Goal: Task Accomplishment & Management: Manage account settings

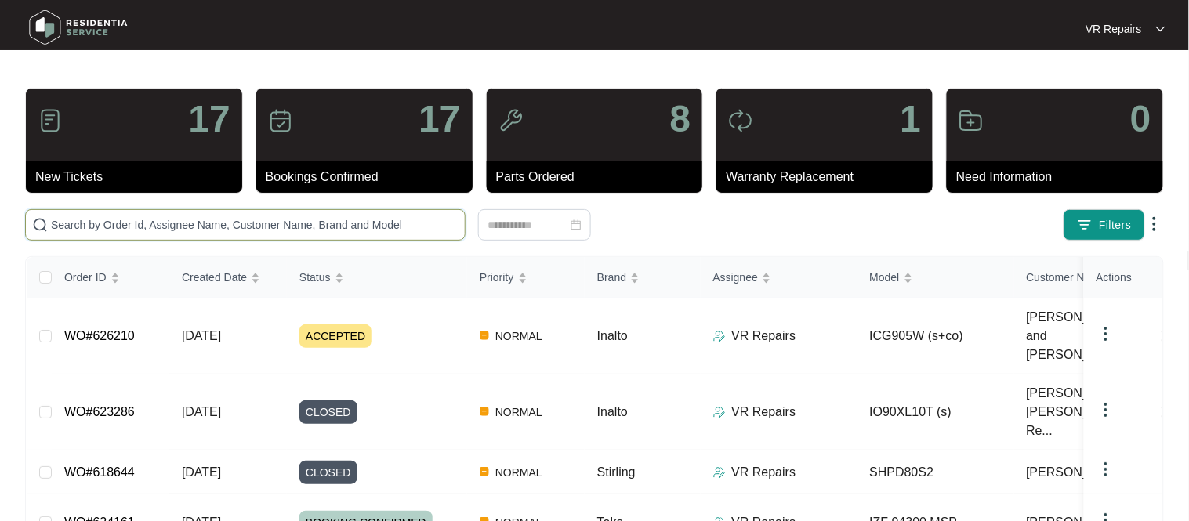
click at [318, 222] on input "text" at bounding box center [255, 224] width 408 height 17
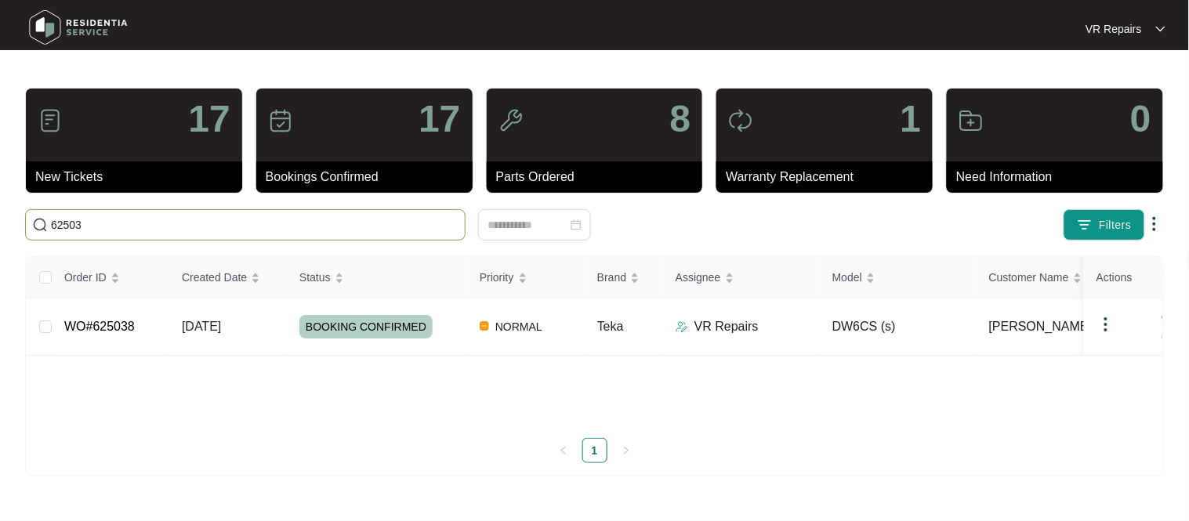
type input "62503"
click at [132, 325] on link "WO#625038" at bounding box center [99, 326] width 71 height 13
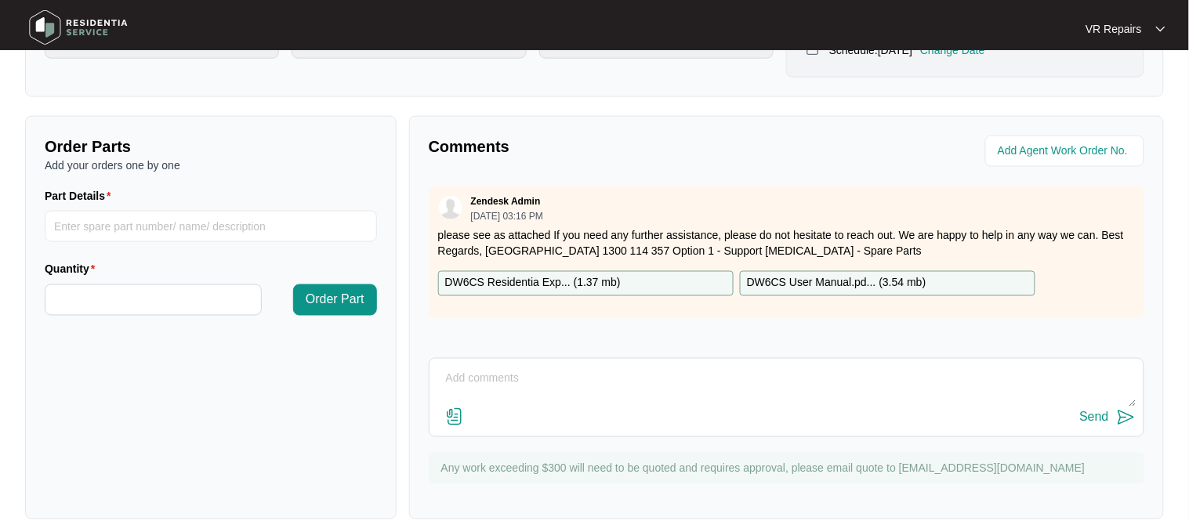
scroll to position [519, 0]
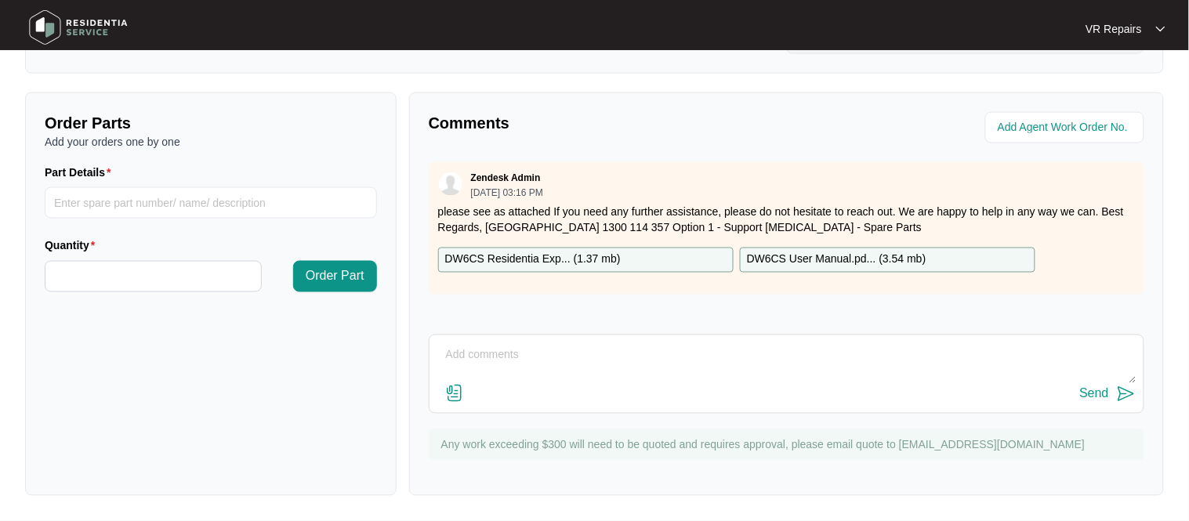
click at [487, 354] on textarea at bounding box center [786, 363] width 699 height 41
type textarea "Investigate a dishwasher and found the it requires a new pump."
click at [1109, 402] on button "Send" at bounding box center [1108, 394] width 56 height 21
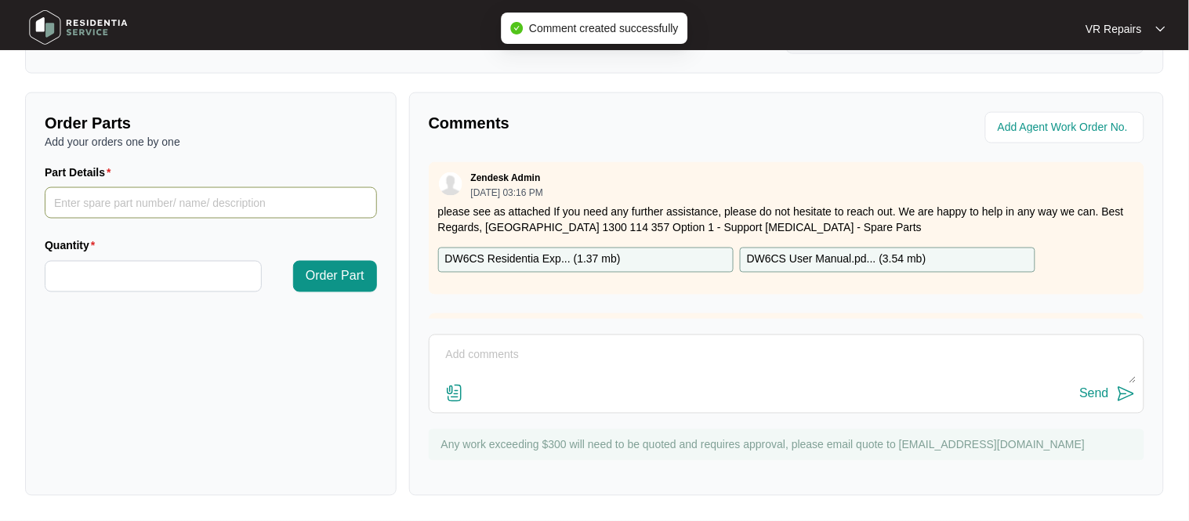
click at [125, 205] on input "Part Details" at bounding box center [211, 202] width 332 height 31
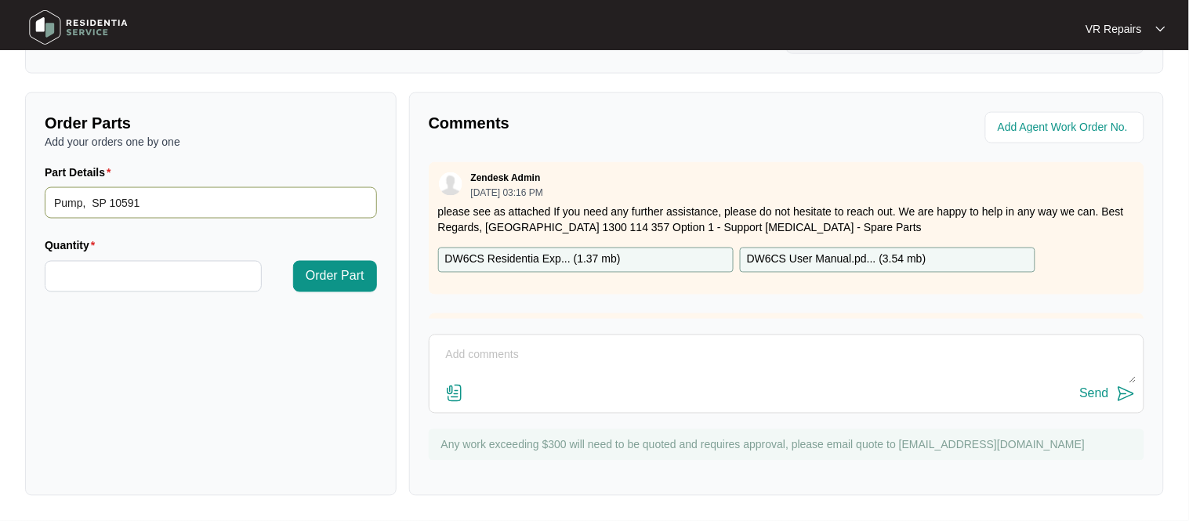
type input "Pump, SP 10591"
click at [118, 280] on input "Quantity" at bounding box center [153, 277] width 216 height 30
type input "*"
click at [348, 279] on span "Order Part" at bounding box center [335, 276] width 59 height 19
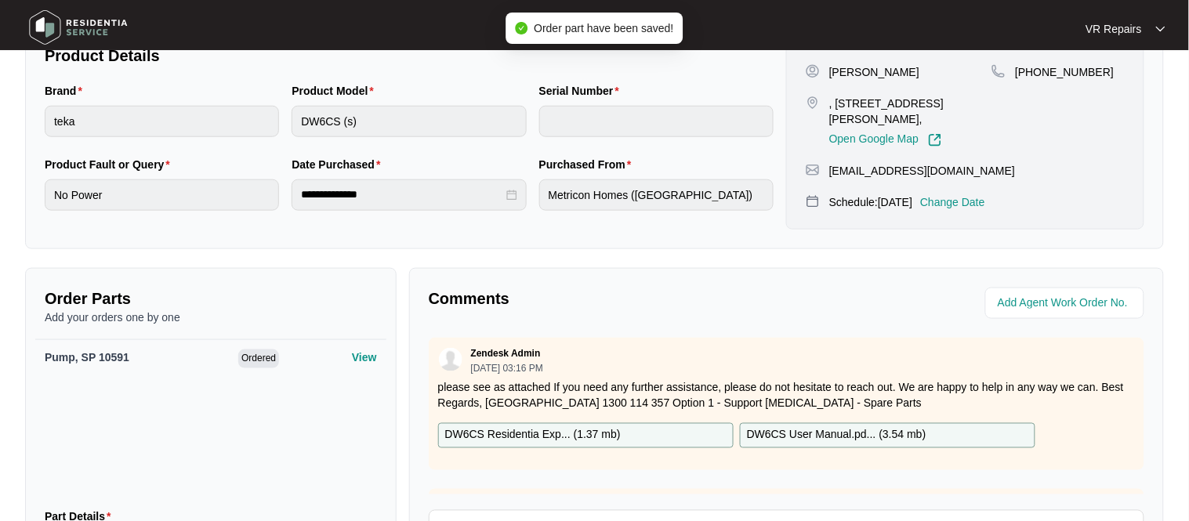
scroll to position [0, 0]
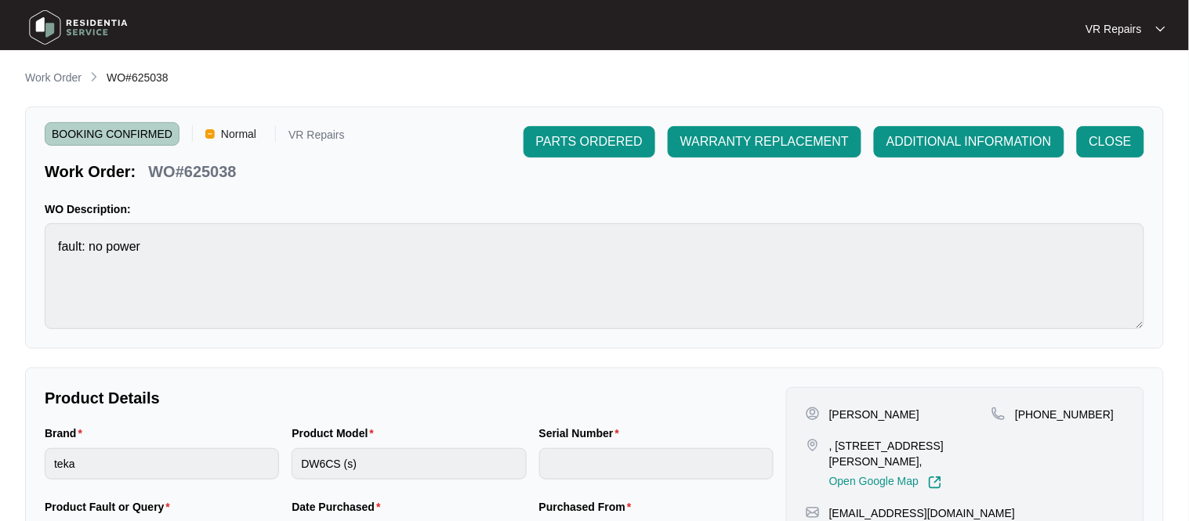
click at [136, 134] on span "BOOKING CONFIRMED" at bounding box center [112, 134] width 135 height 24
click at [596, 143] on span "PARTS ORDERED" at bounding box center [589, 141] width 107 height 19
click at [48, 74] on p "Work Order" at bounding box center [53, 78] width 56 height 16
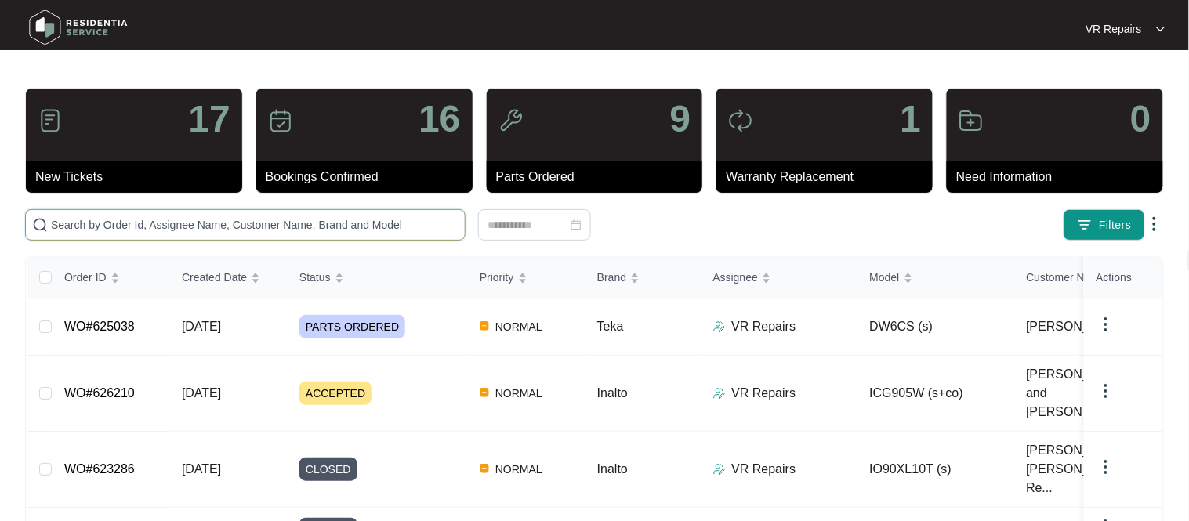
click at [232, 223] on input "text" at bounding box center [255, 224] width 408 height 17
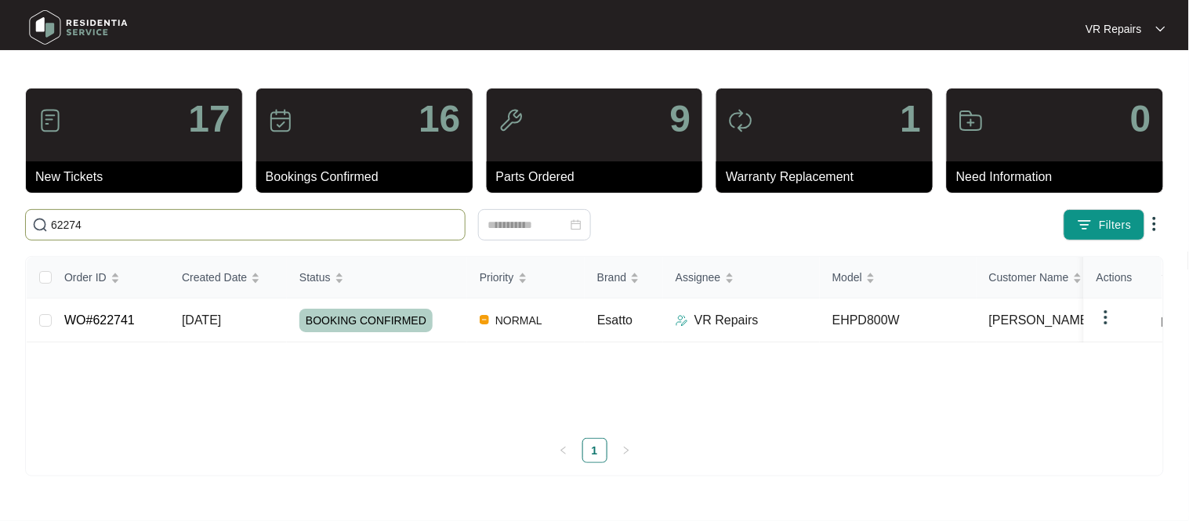
type input "622741"
click at [128, 326] on link "WO#622741" at bounding box center [99, 320] width 71 height 13
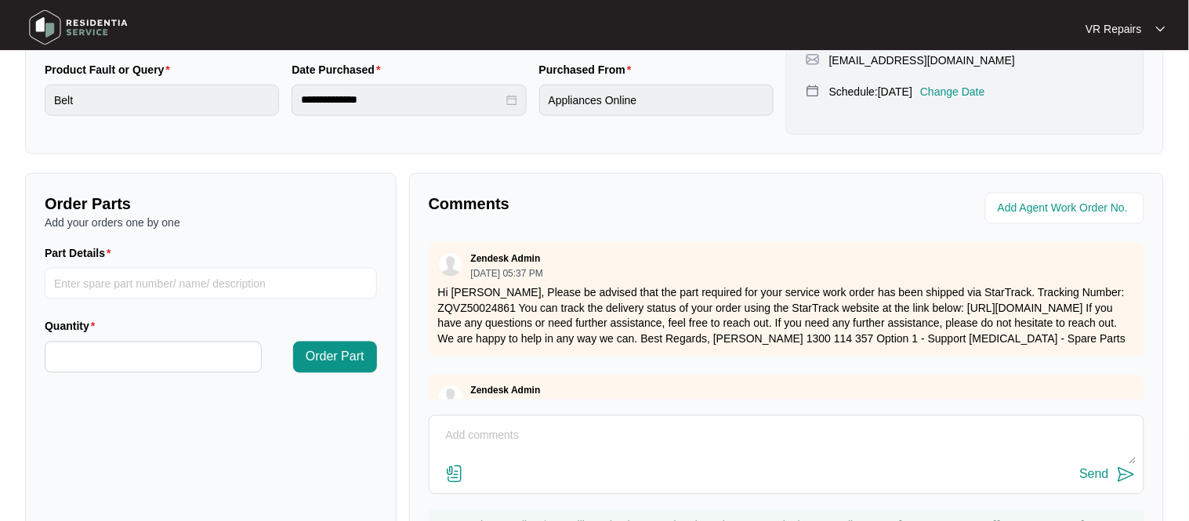
scroll to position [89, 0]
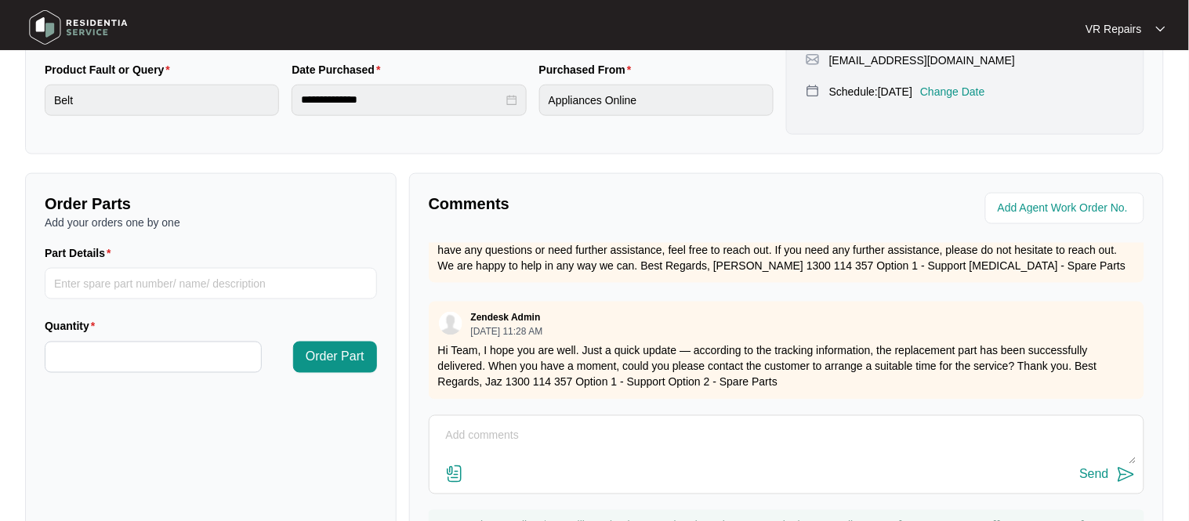
click at [518, 431] on textarea at bounding box center [786, 444] width 699 height 41
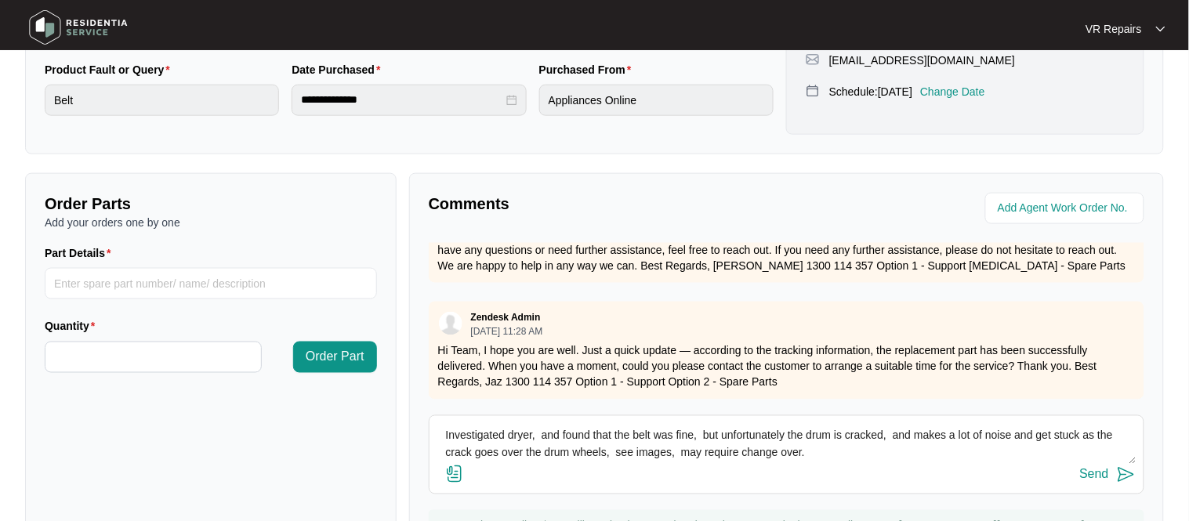
type textarea "Investigated dryer, and found that the belt was fine, but unfortunately the dru…"
click at [459, 480] on img at bounding box center [454, 474] width 19 height 19
click at [0, 0] on input "file" at bounding box center [0, 0] width 0 height 0
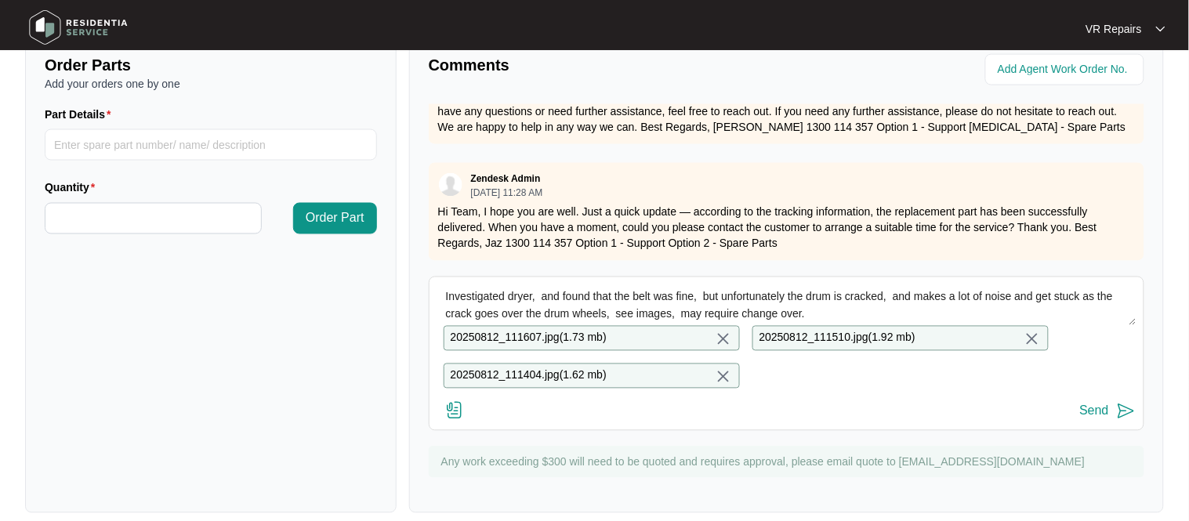
scroll to position [579, 0]
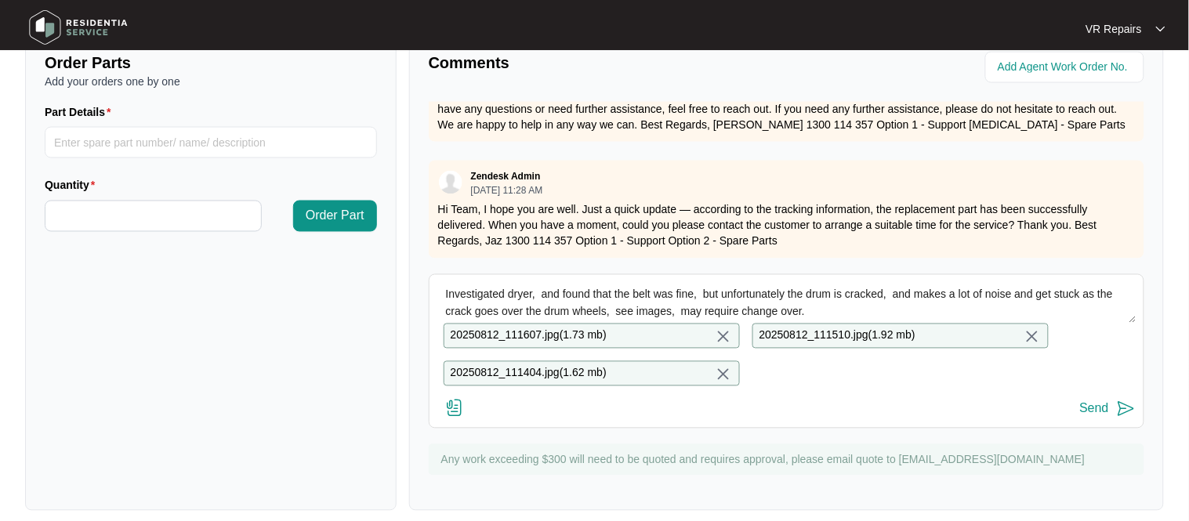
click at [1107, 414] on div "Send" at bounding box center [1094, 409] width 29 height 14
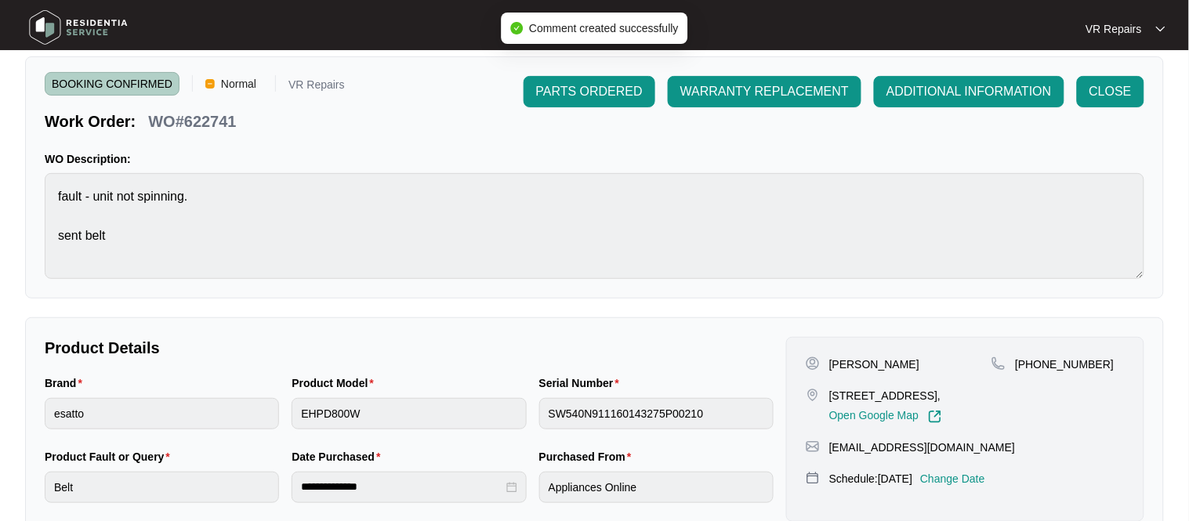
scroll to position [0, 0]
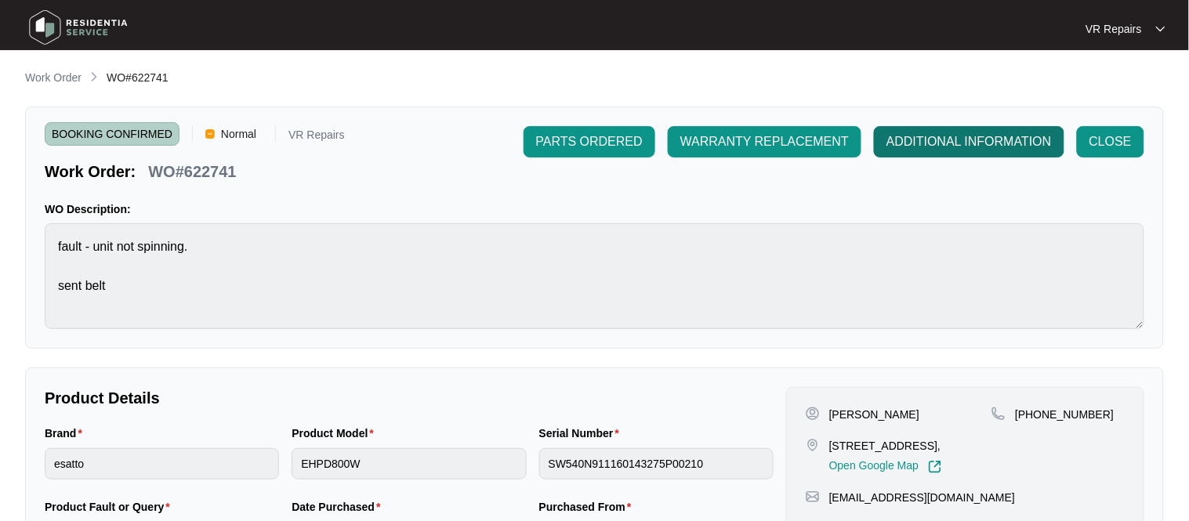
click at [963, 136] on span "ADDITIONAL INFORMATION" at bounding box center [969, 141] width 165 height 19
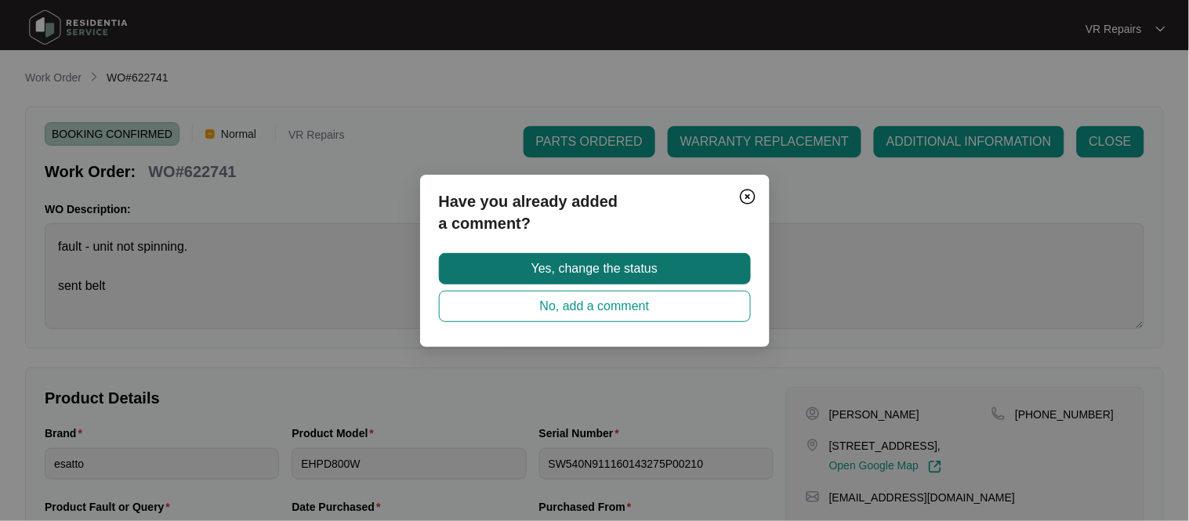
click at [680, 272] on button "Yes, change the status" at bounding box center [595, 268] width 312 height 31
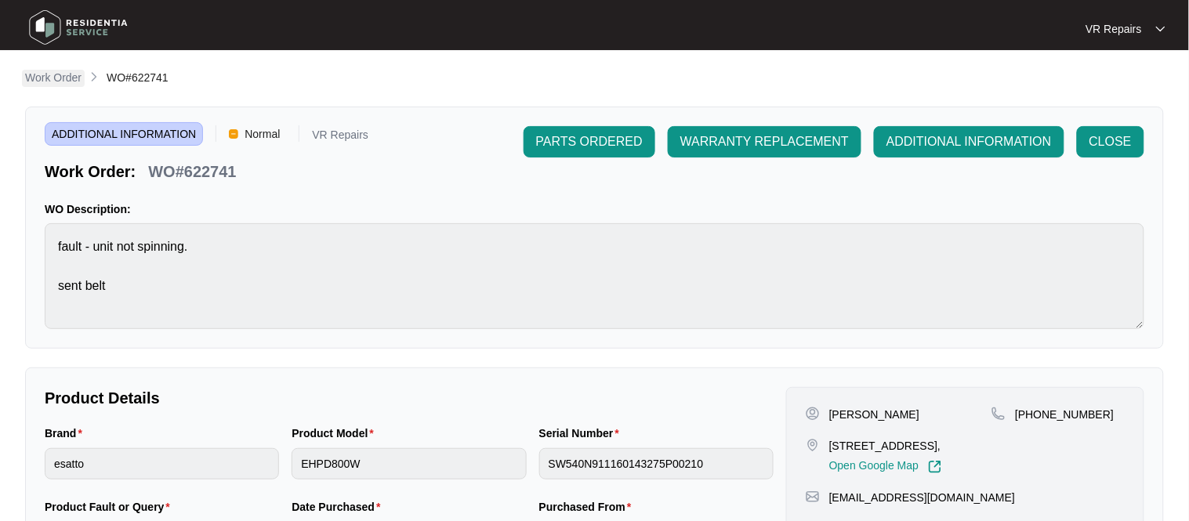
click at [60, 78] on p "Work Order" at bounding box center [53, 78] width 56 height 16
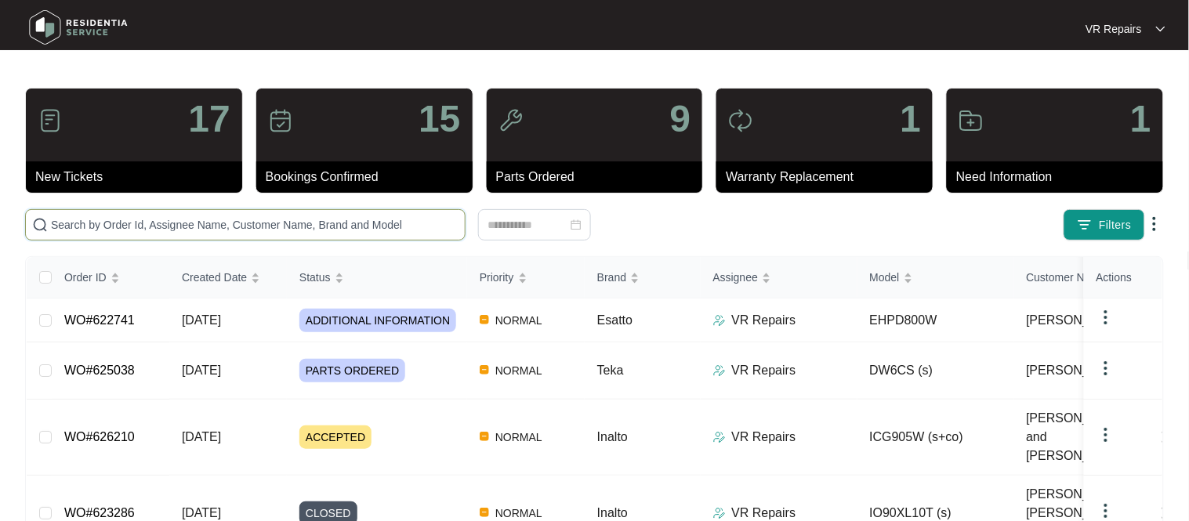
click at [259, 225] on input "text" at bounding box center [255, 224] width 408 height 17
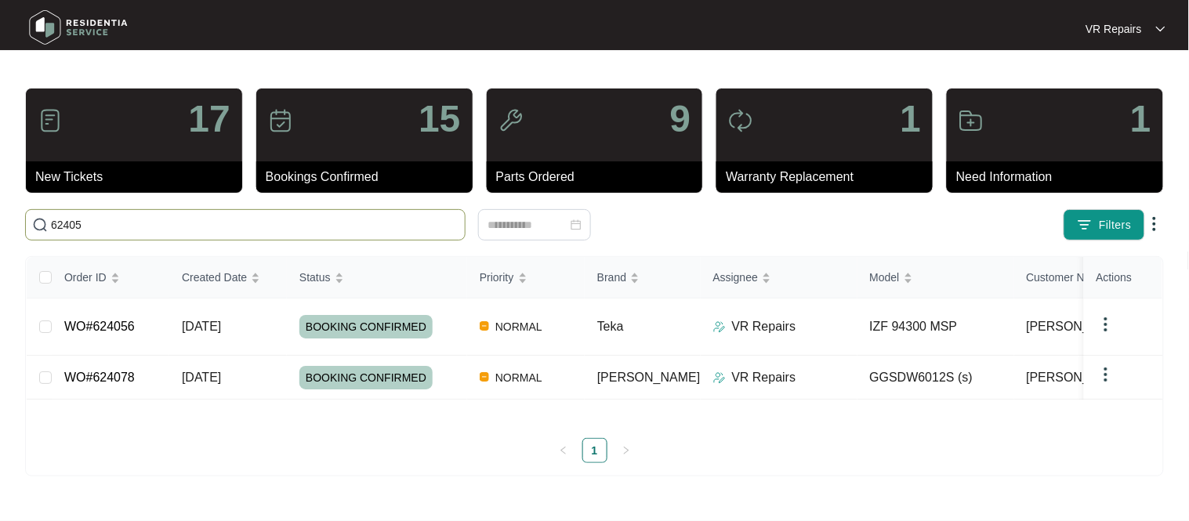
type input "624056"
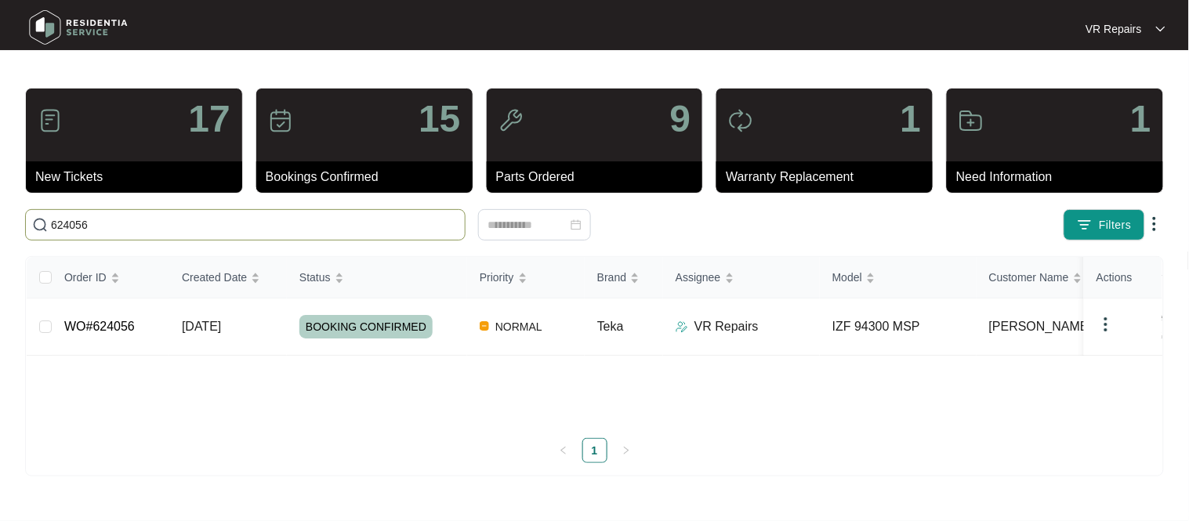
click at [144, 324] on td "WO#624056" at bounding box center [111, 327] width 118 height 57
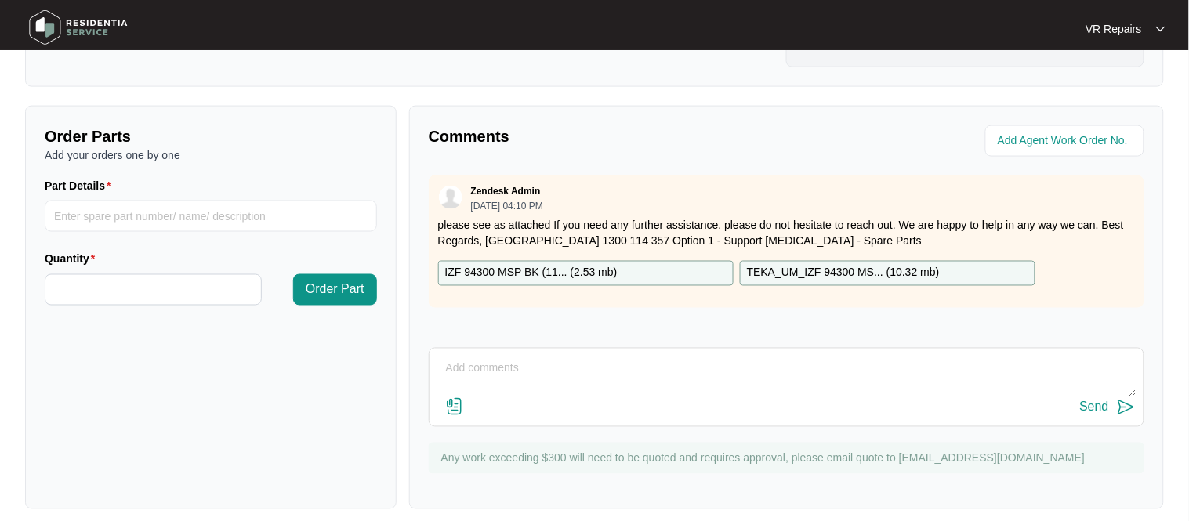
scroll to position [519, 0]
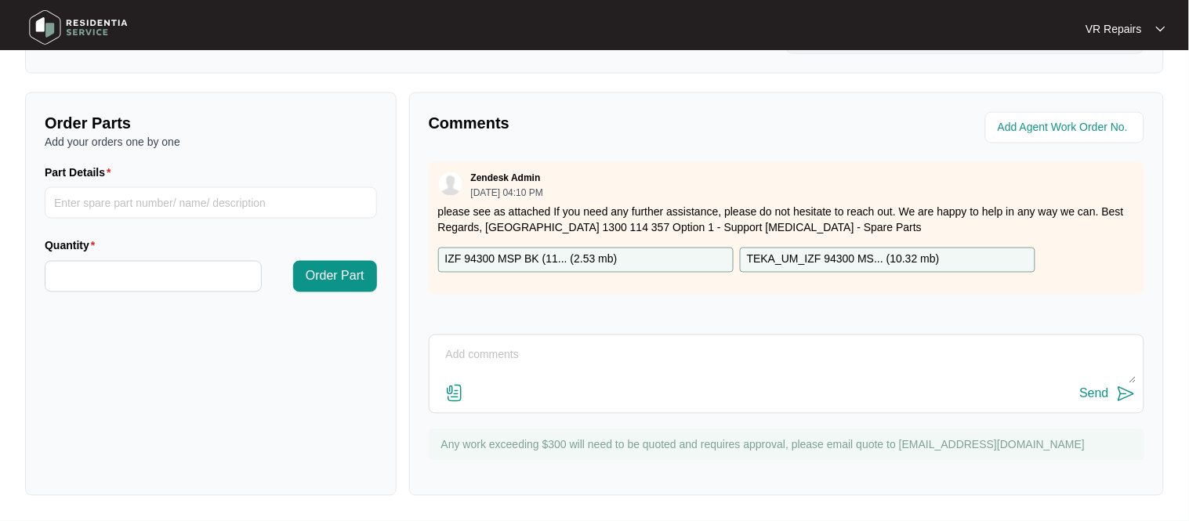
click at [487, 351] on textarea at bounding box center [786, 363] width 699 height 41
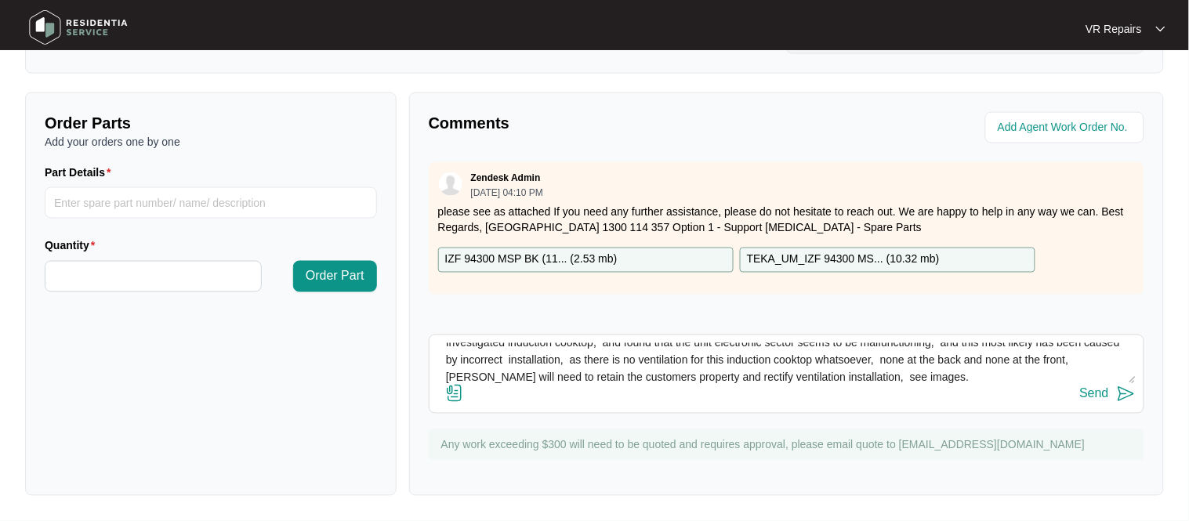
scroll to position [0, 0]
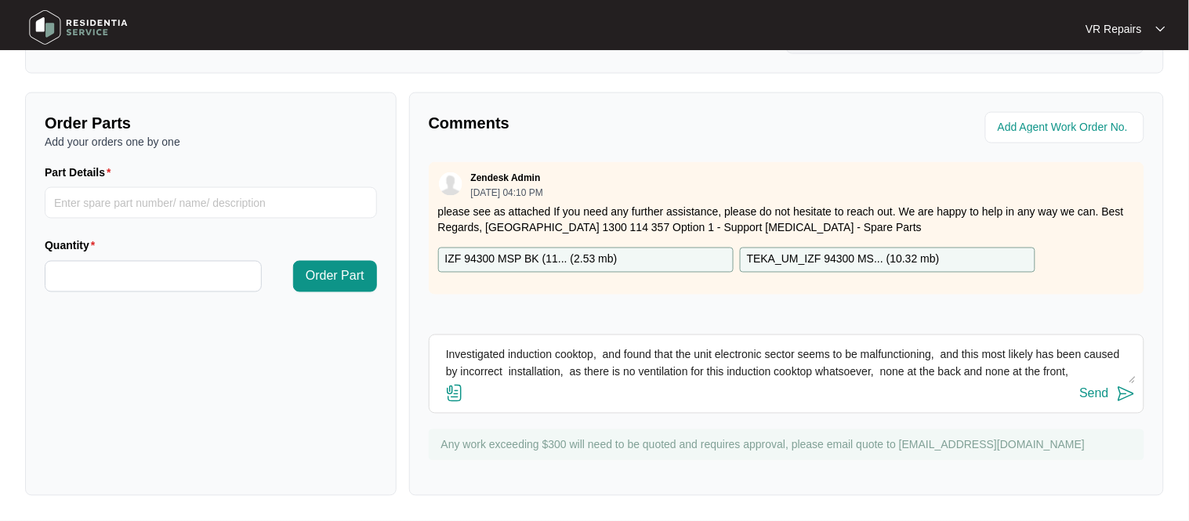
click at [552, 373] on textarea "Investigated induction cooktop, and found that the unit electronic sector seems…" at bounding box center [786, 363] width 699 height 41
click at [580, 379] on textarea "Investigated induction cooktop, and found that the unit electronic sector seems…" at bounding box center [786, 363] width 699 height 41
click at [993, 378] on textarea "Investigated induction cooktop, and found that the unit electronic sector seems…" at bounding box center [786, 363] width 699 height 41
type textarea "Investigated induction cooktop, and found that the unit electronic sector seems…"
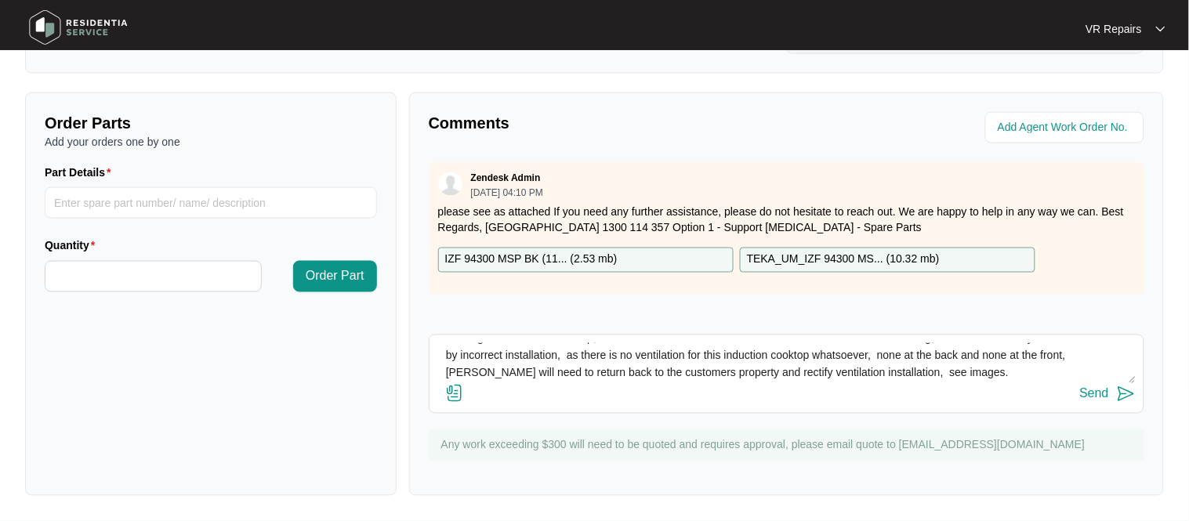
click at [451, 392] on img at bounding box center [454, 393] width 19 height 19
click at [0, 0] on input "file" at bounding box center [0, 0] width 0 height 0
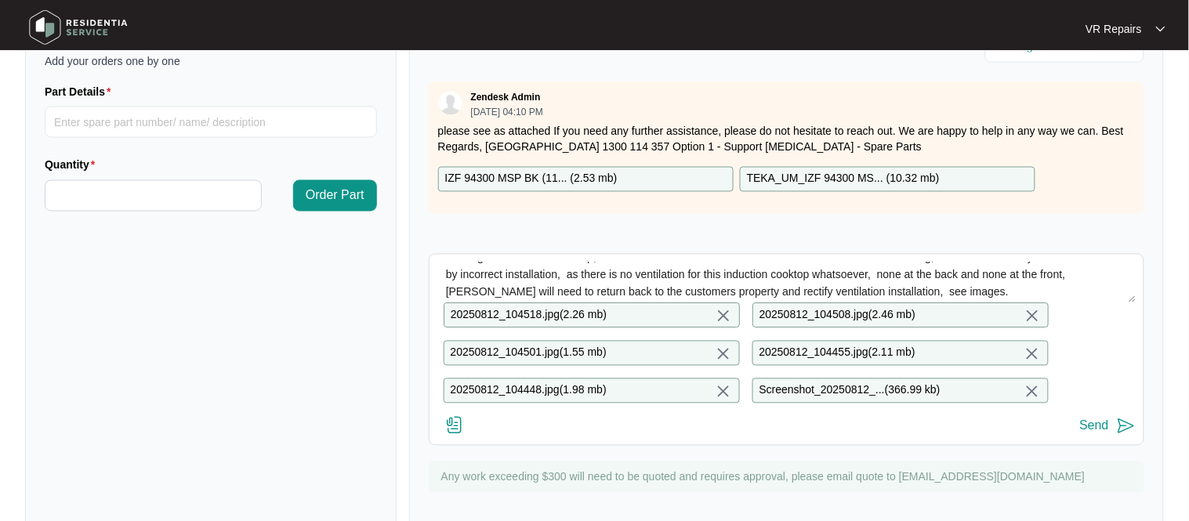
scroll to position [631, 0]
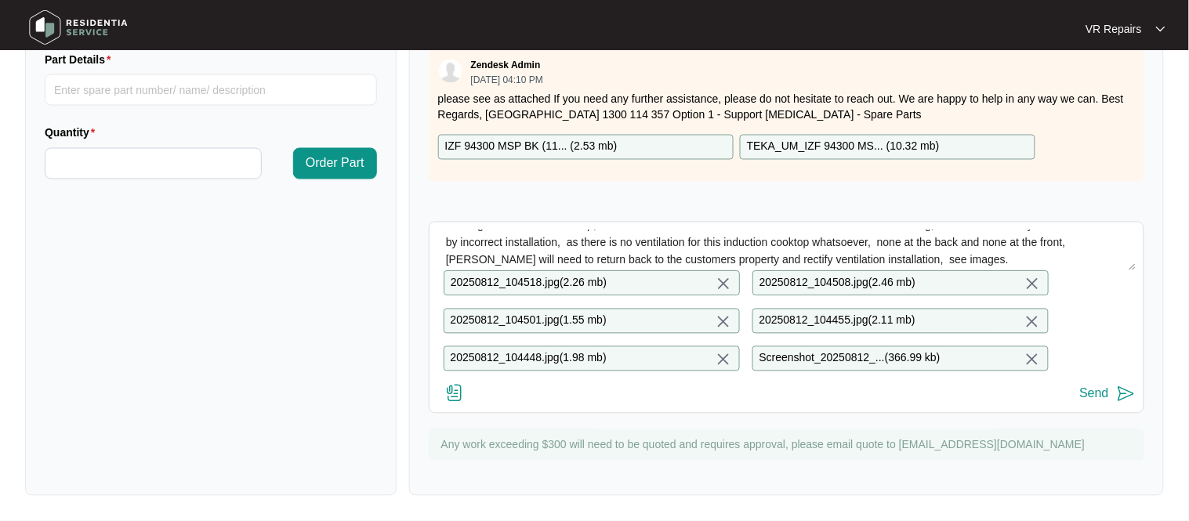
click at [1115, 397] on button "Send" at bounding box center [1108, 394] width 56 height 21
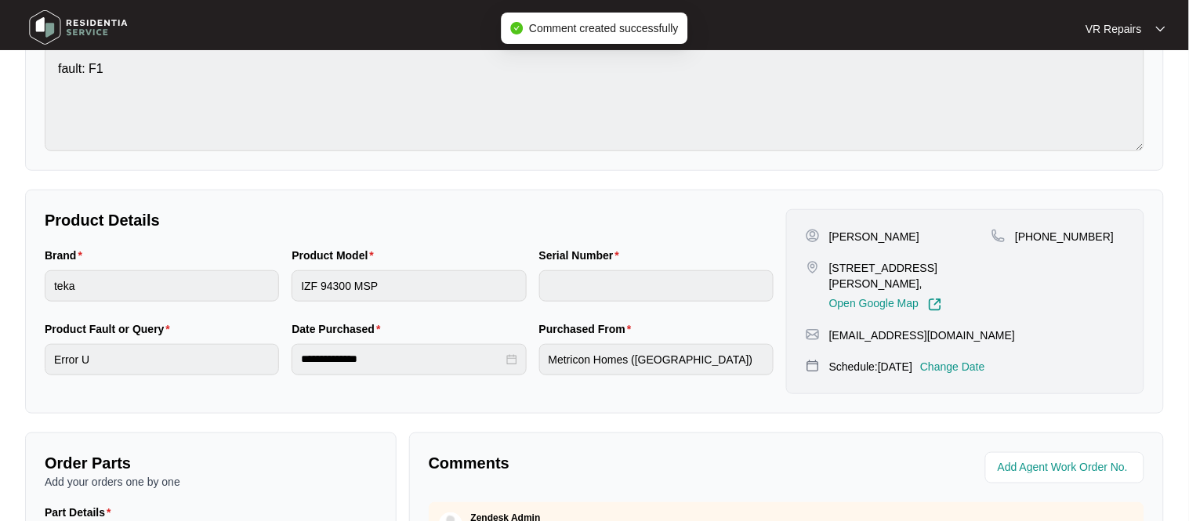
scroll to position [0, 0]
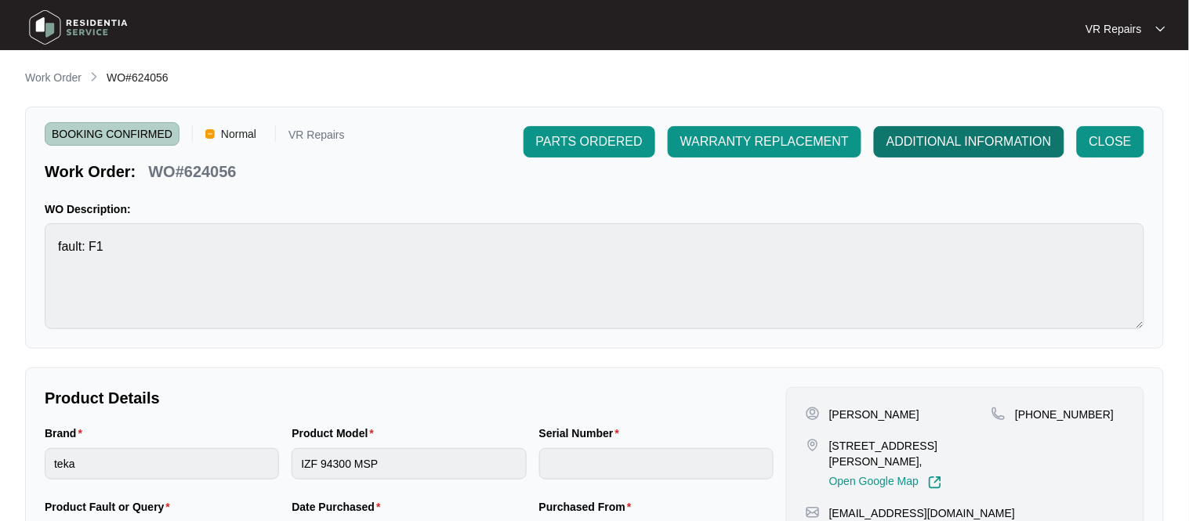
click at [974, 143] on span "ADDITIONAL INFORMATION" at bounding box center [969, 141] width 165 height 19
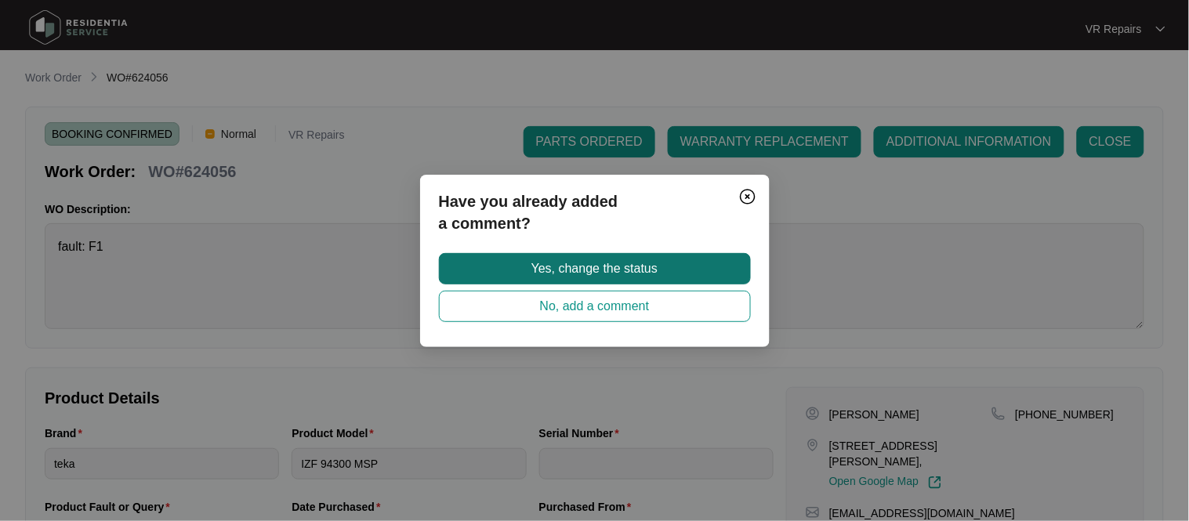
click at [691, 269] on button "Yes, change the status" at bounding box center [595, 268] width 312 height 31
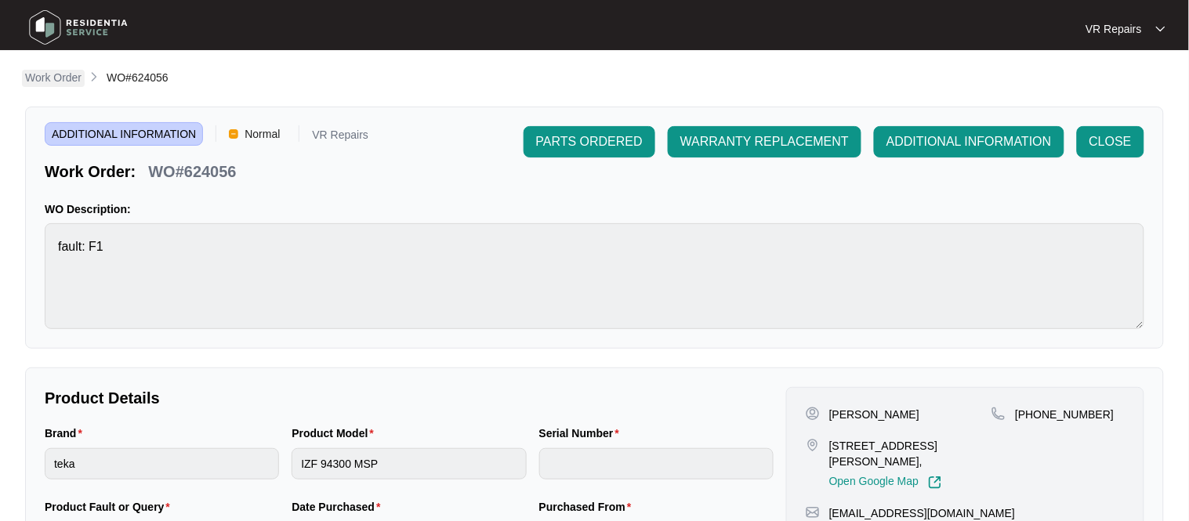
click at [57, 73] on p "Work Order" at bounding box center [53, 78] width 56 height 16
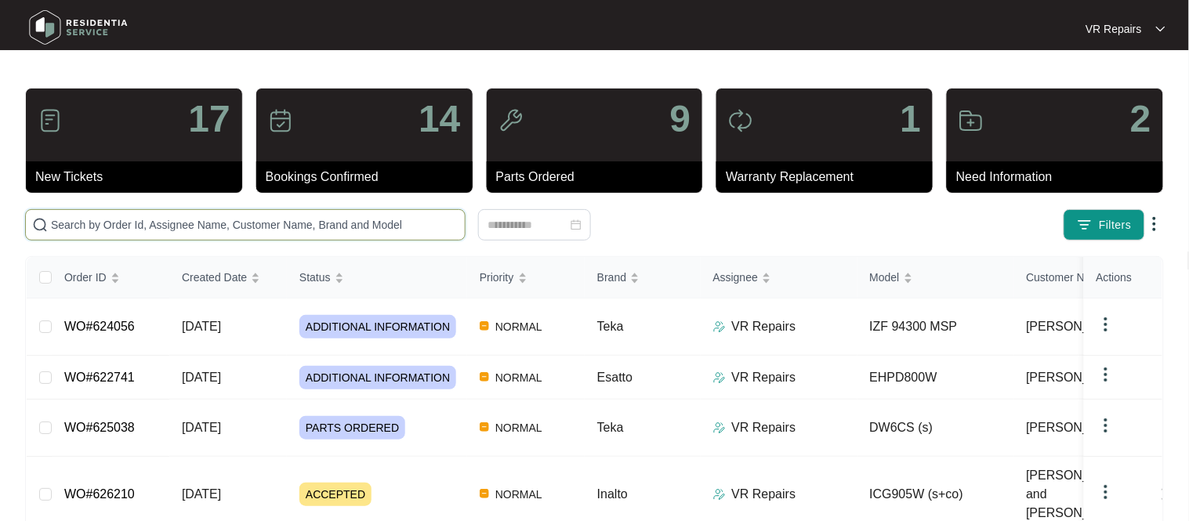
click at [201, 225] on input "text" at bounding box center [255, 224] width 408 height 17
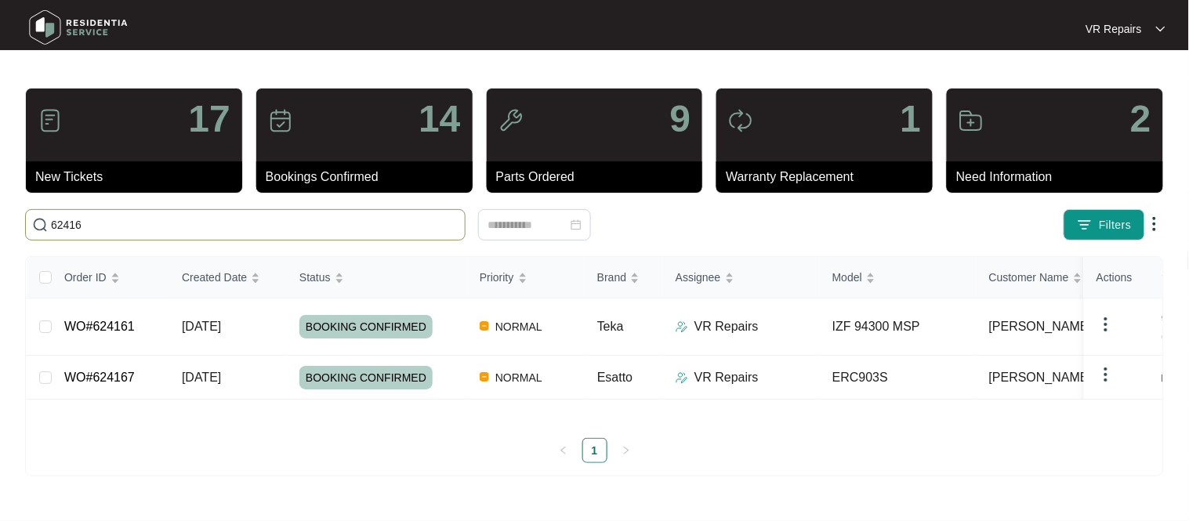
type input "624161"
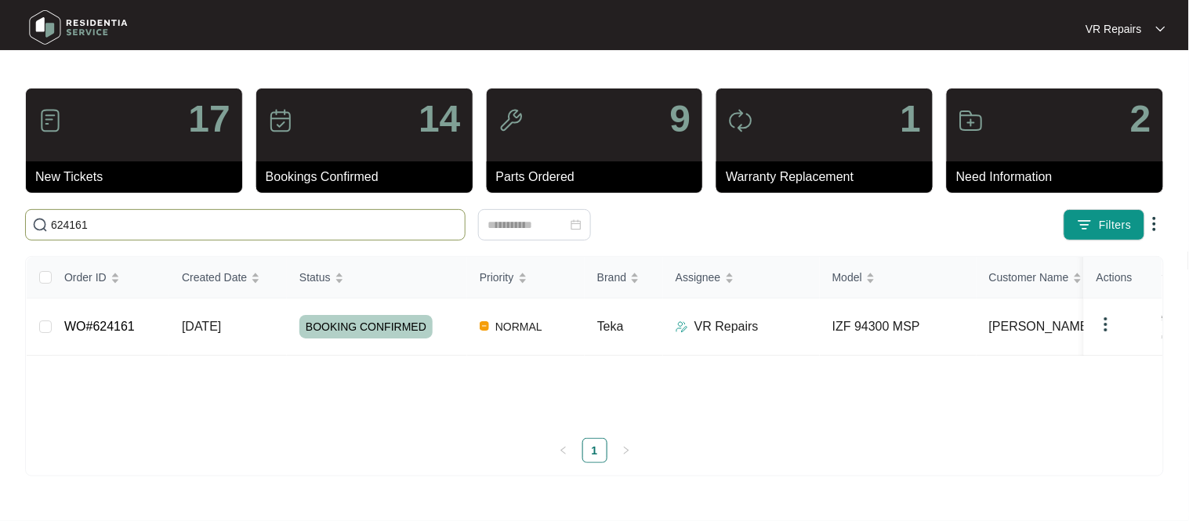
click at [127, 324] on link "WO#624161" at bounding box center [99, 326] width 71 height 13
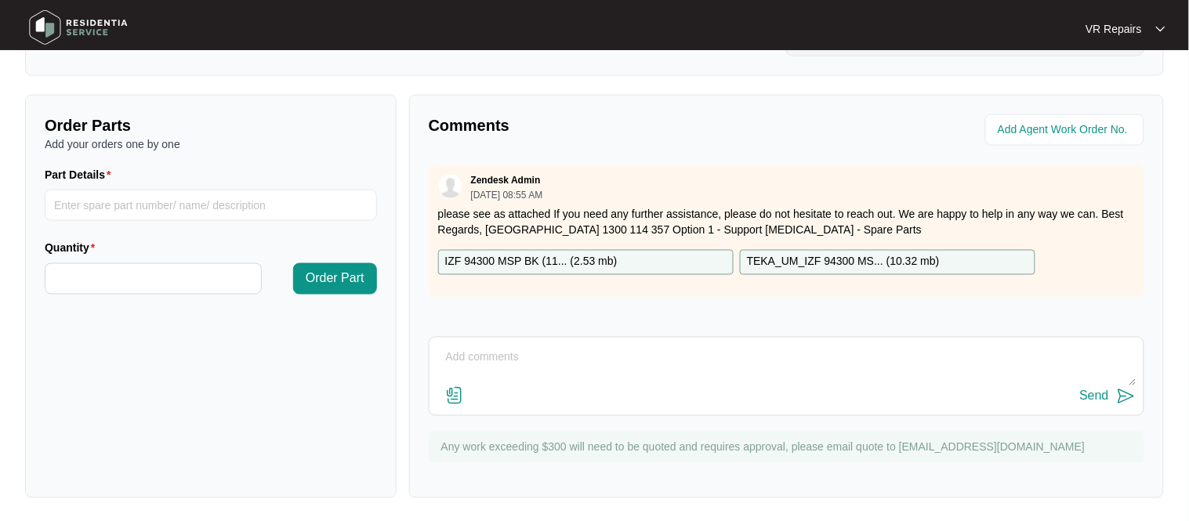
scroll to position [519, 0]
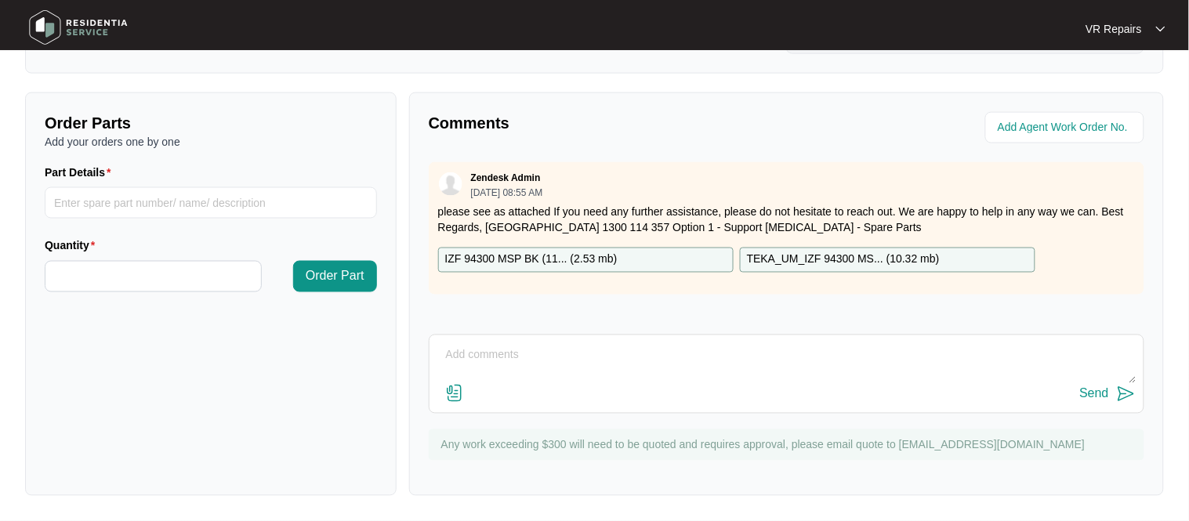
click at [491, 357] on textarea at bounding box center [786, 363] width 699 height 41
type textarea "Changed over cooktop, charge Metricon, refer to invoice number 2348"
click at [1109, 404] on button "Send" at bounding box center [1108, 394] width 56 height 21
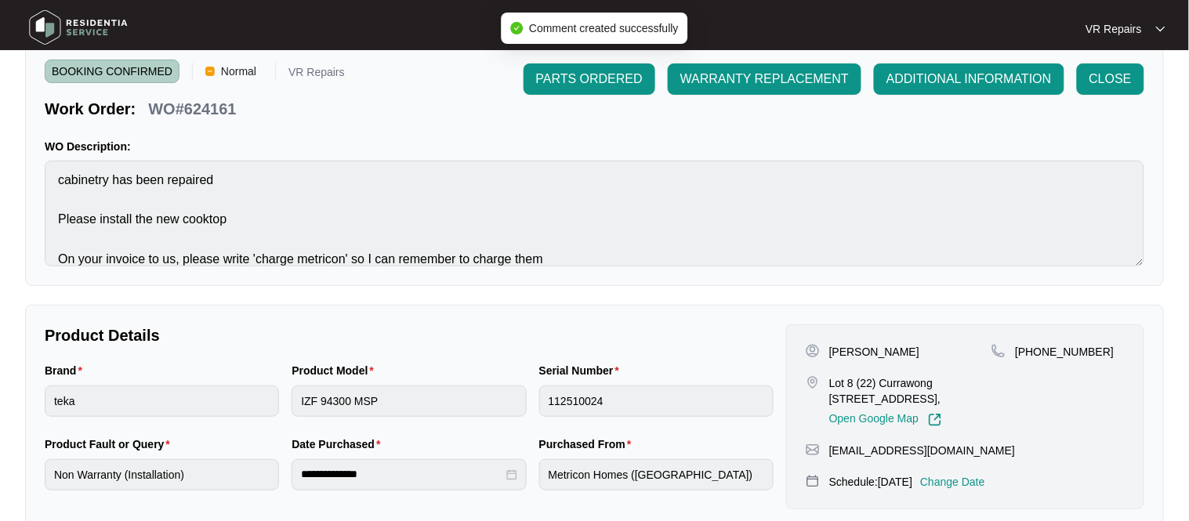
scroll to position [0, 0]
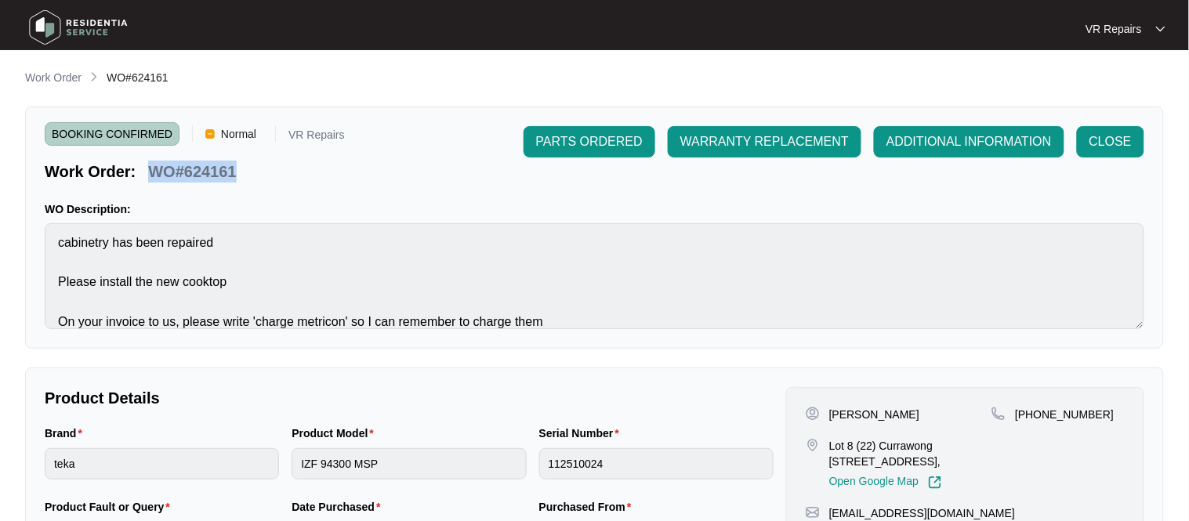
copy p "WO#624161"
click at [1109, 141] on span "CLOSE" at bounding box center [1111, 141] width 42 height 19
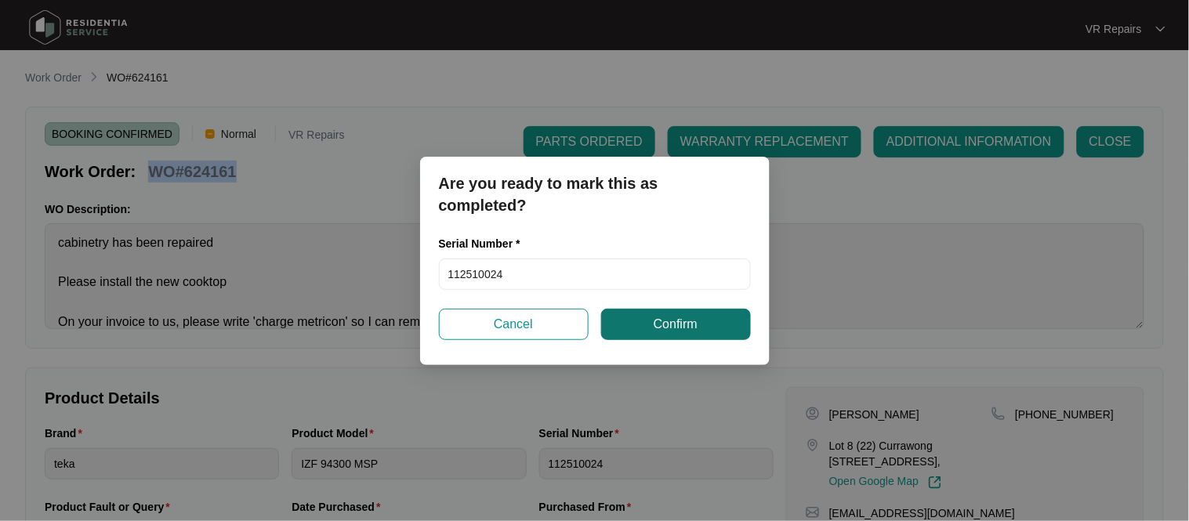
click at [685, 330] on span "Confirm" at bounding box center [676, 324] width 44 height 19
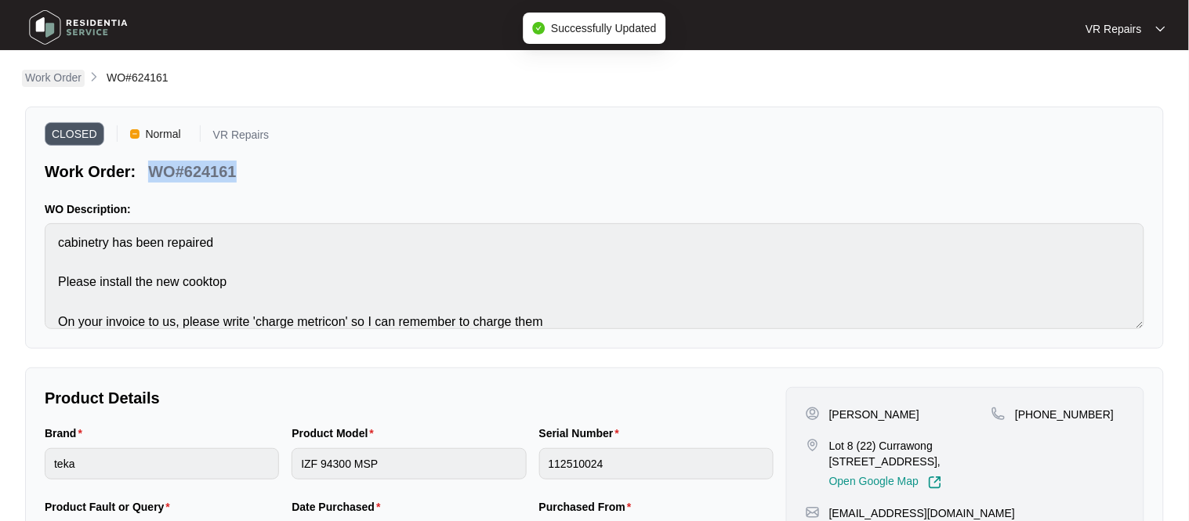
click at [52, 82] on p "Work Order" at bounding box center [53, 78] width 56 height 16
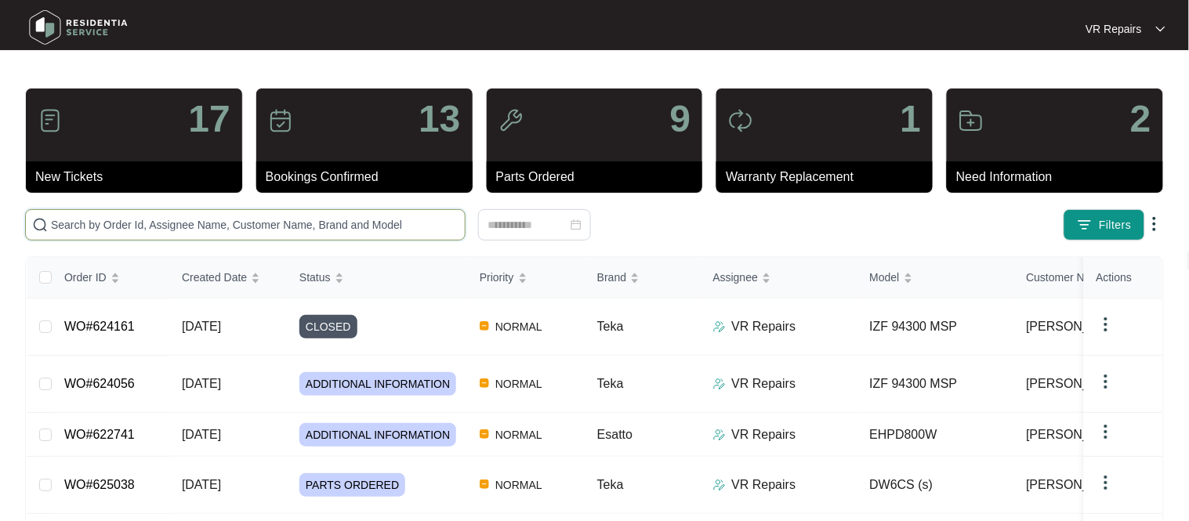
click at [214, 223] on input "text" at bounding box center [255, 224] width 408 height 17
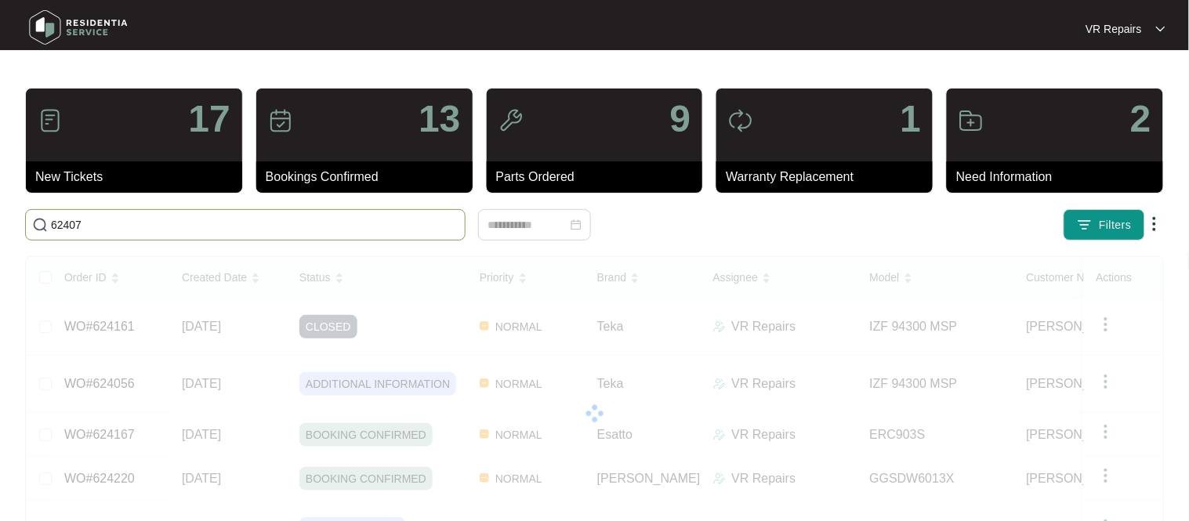
type input "624078"
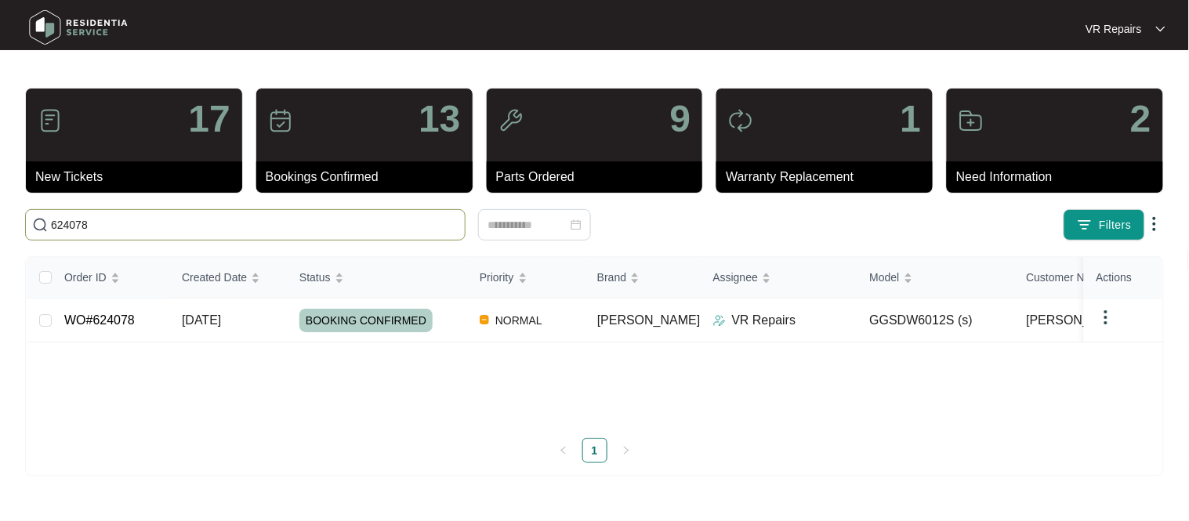
click at [127, 324] on link "WO#624078" at bounding box center [99, 320] width 71 height 13
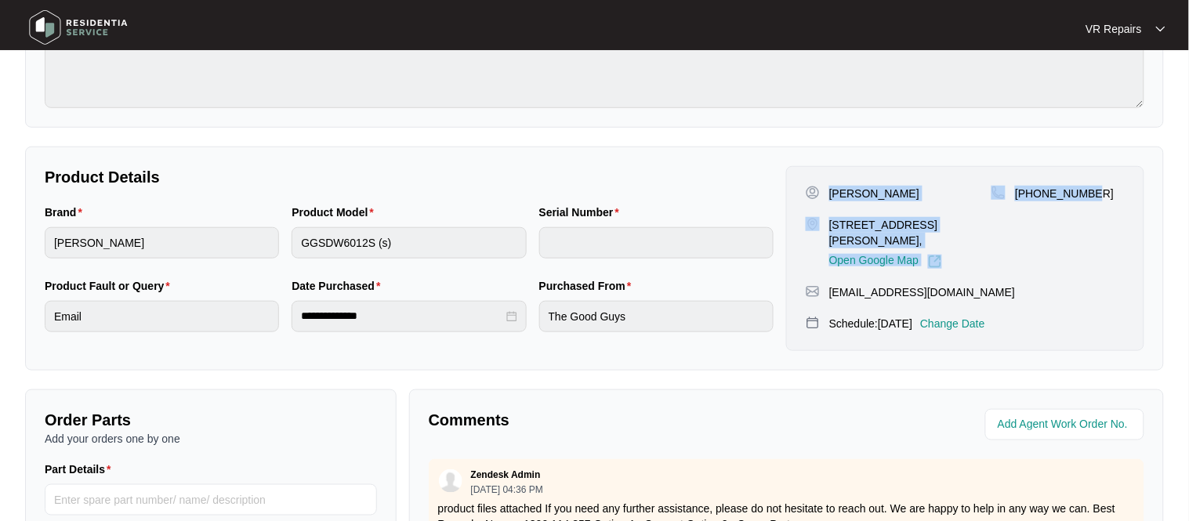
scroll to position [518, 0]
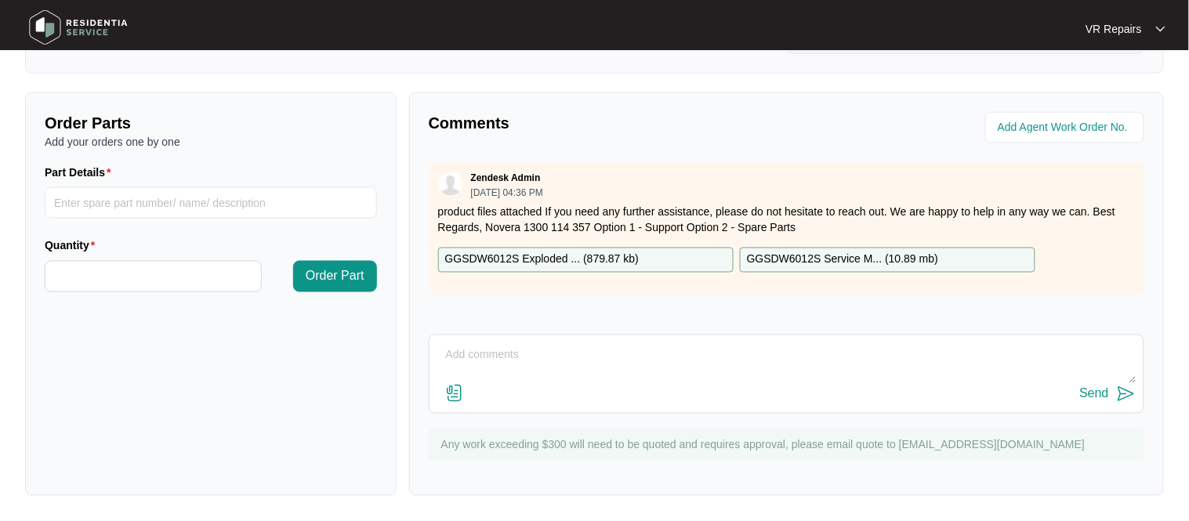
click at [511, 357] on textarea at bounding box center [786, 363] width 699 height 41
paste textarea "Investigated the dishwasher, and found that the unit was draining correctly, bu…"
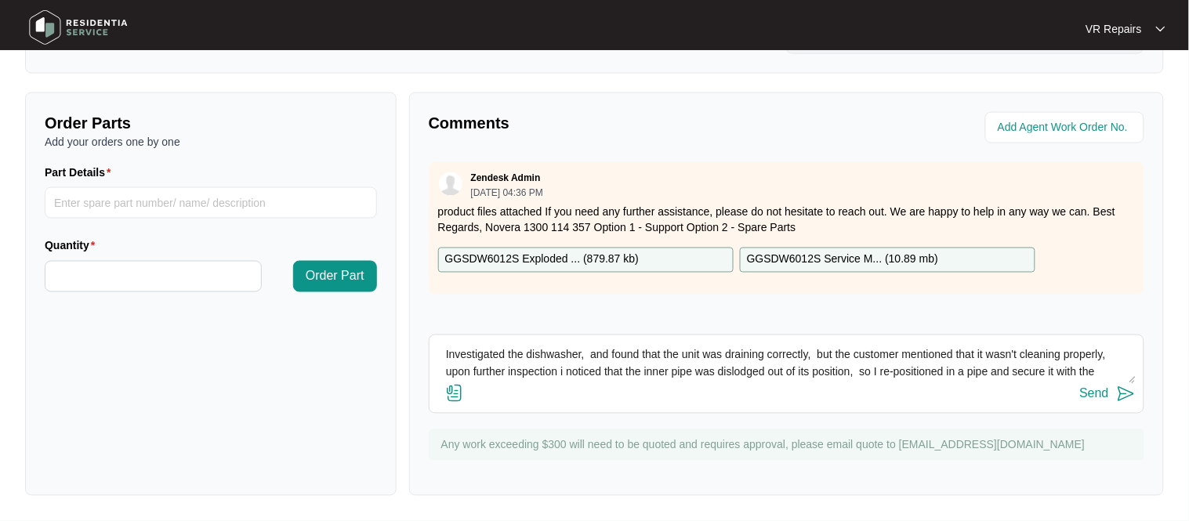
scroll to position [12, 0]
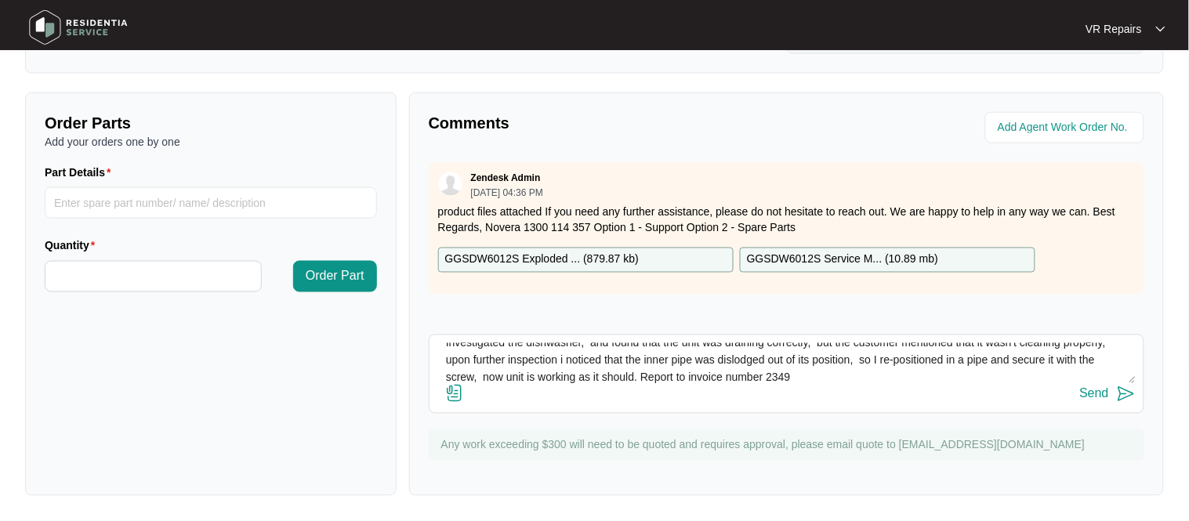
type textarea "Investigated the dishwasher, and found that the unit was draining correctly, bu…"
click at [1109, 401] on button "Send" at bounding box center [1108, 394] width 56 height 21
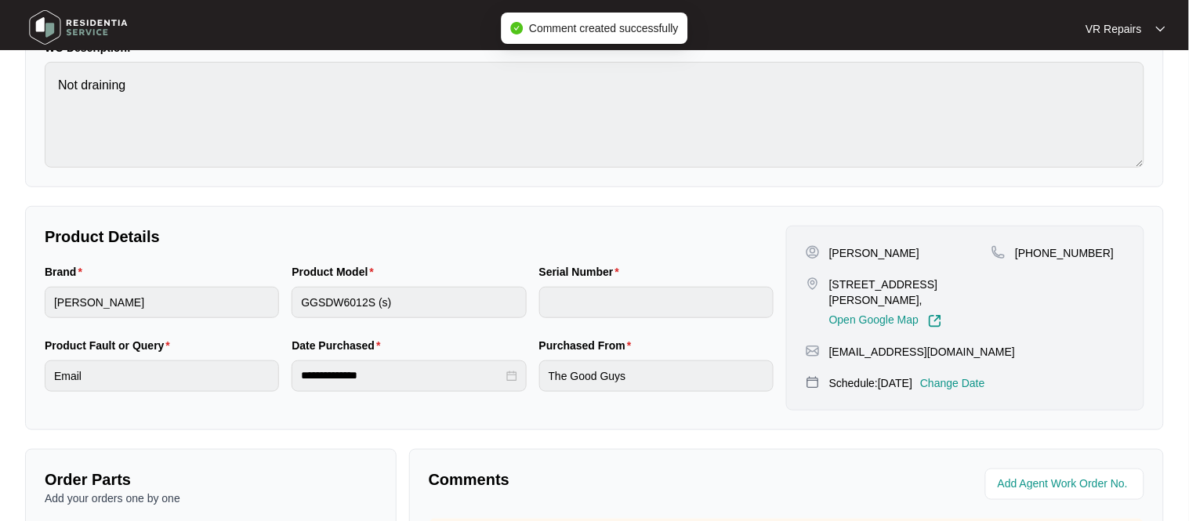
scroll to position [0, 0]
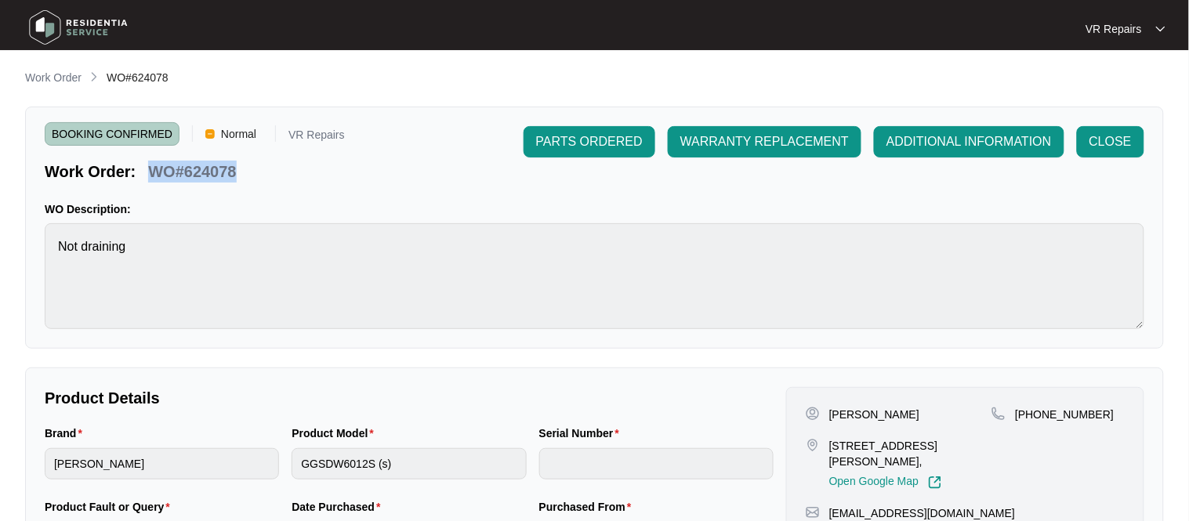
copy p "WO#624078"
click at [1118, 141] on span "CLOSE" at bounding box center [1111, 141] width 42 height 19
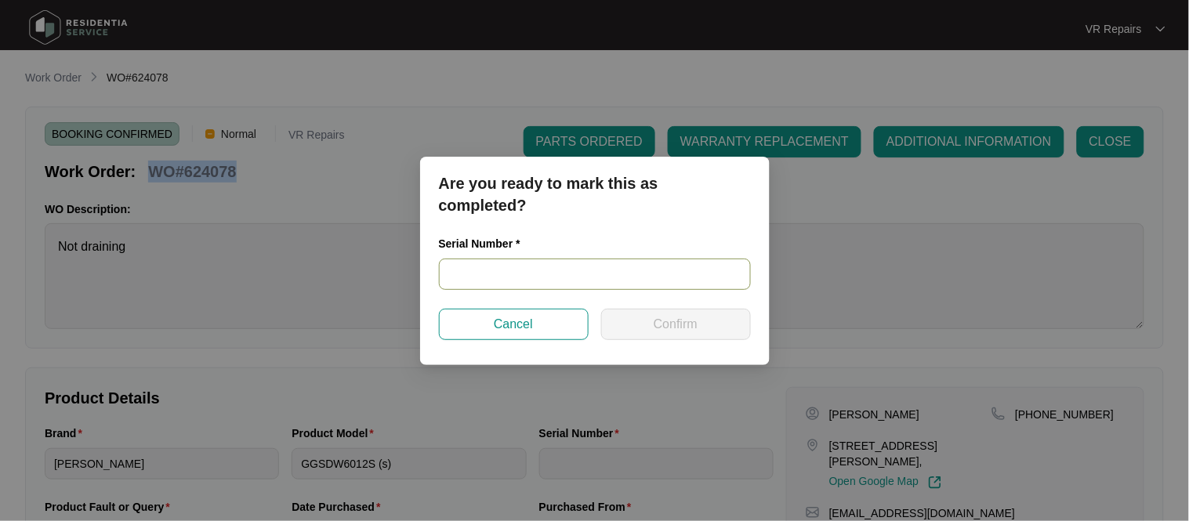
click at [512, 271] on input "text" at bounding box center [595, 274] width 312 height 31
paste input "23045763020100099"
type input "23045763020100099"
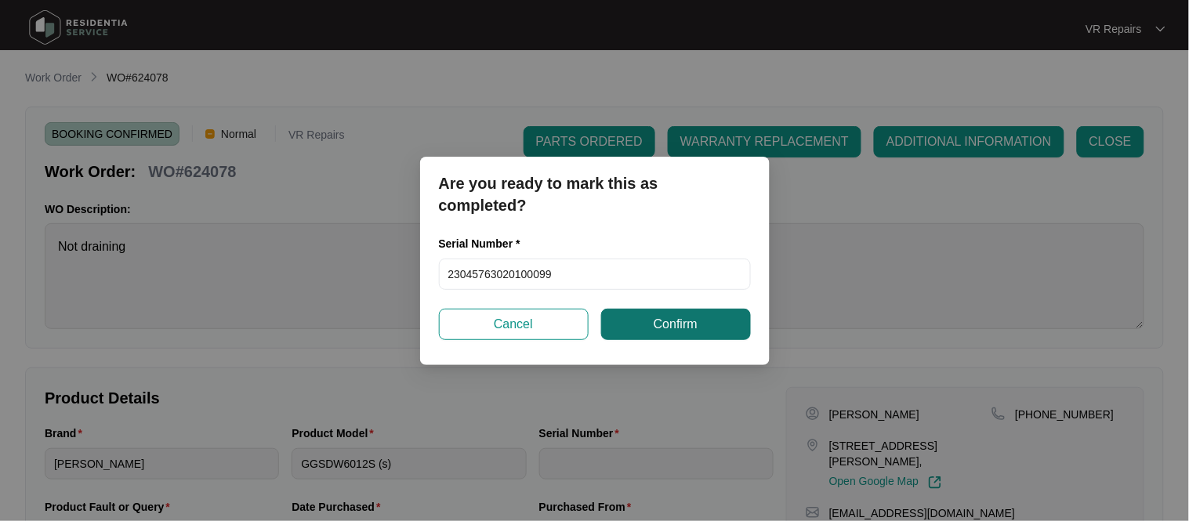
click at [704, 318] on button "Confirm" at bounding box center [676, 324] width 150 height 31
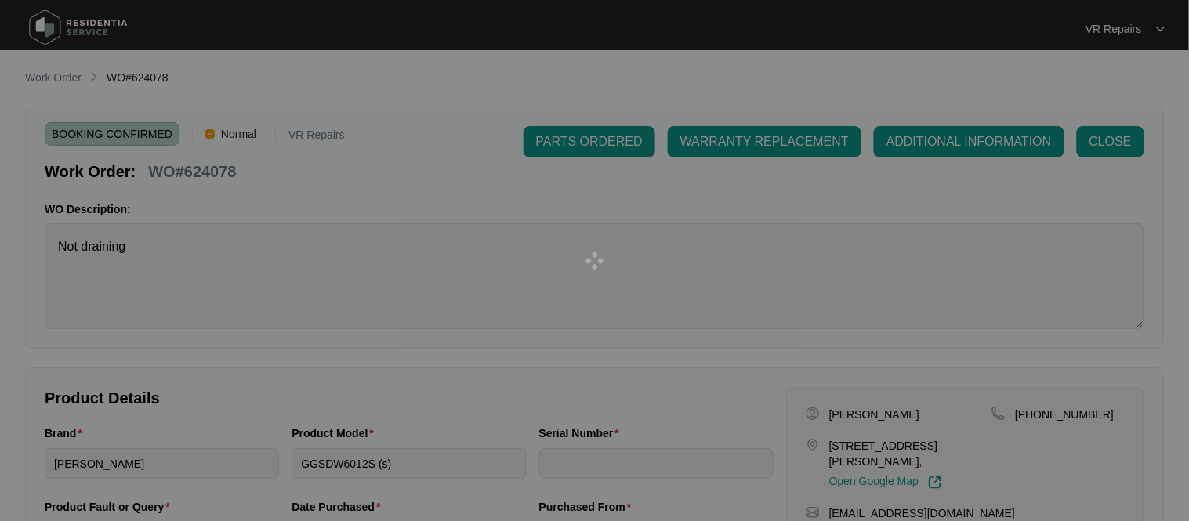
type input "23045763020100099"
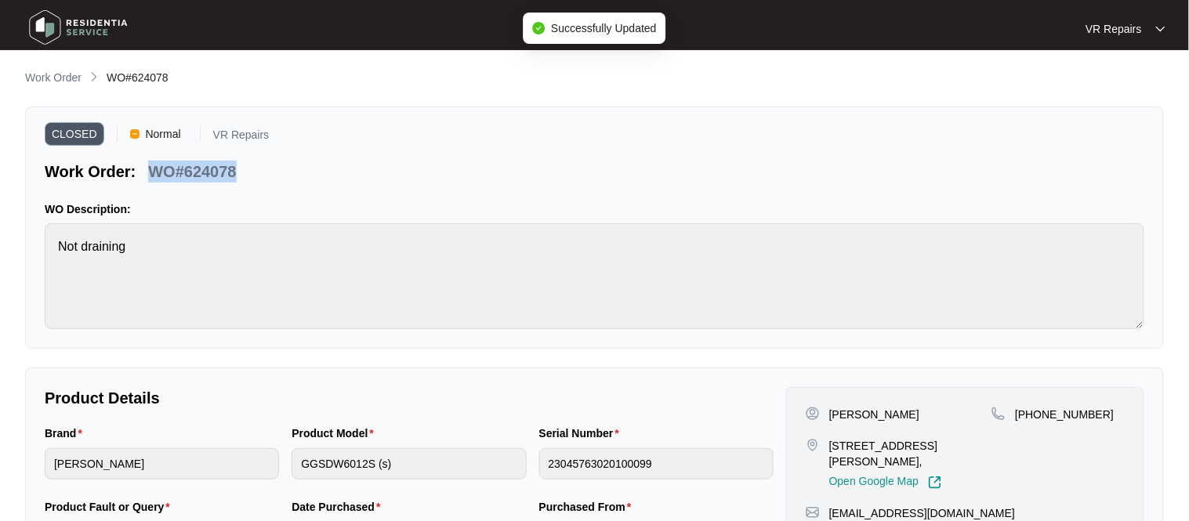
copy p "WO#624078"
click at [64, 82] on p "Work Order" at bounding box center [53, 78] width 56 height 16
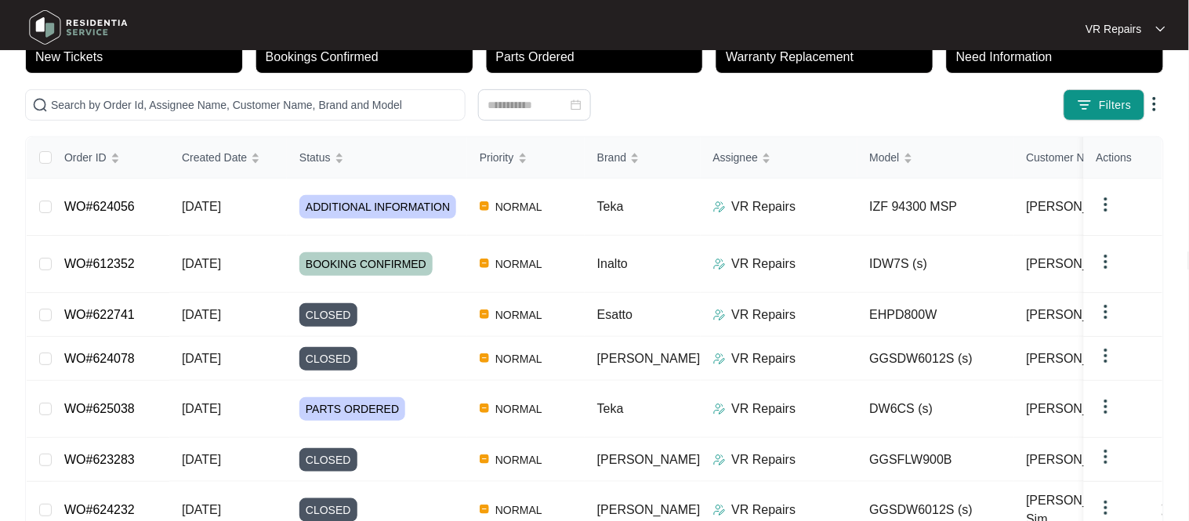
scroll to position [122, 0]
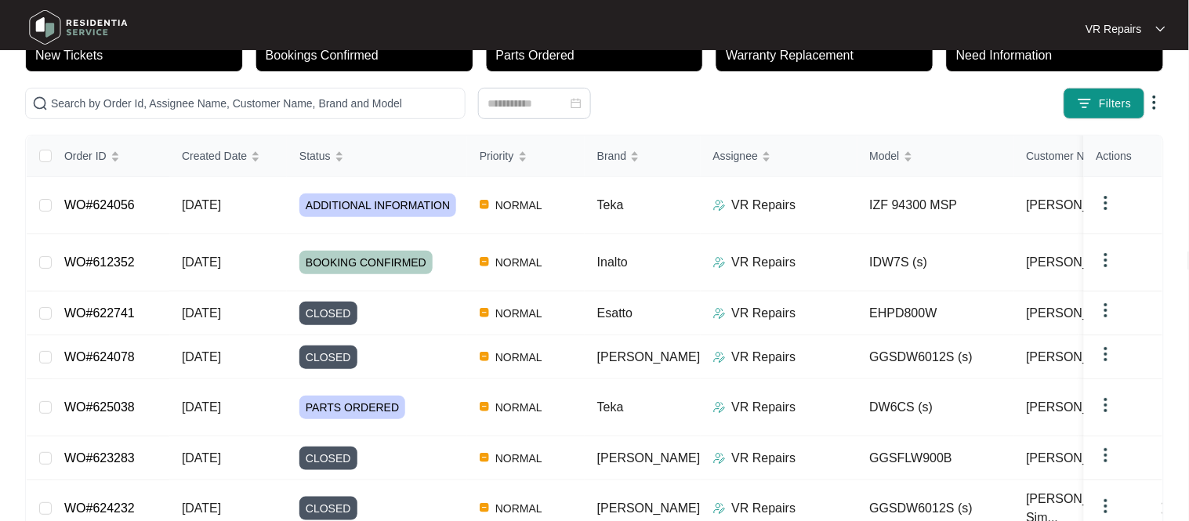
click at [126, 307] on link "WO#622741" at bounding box center [99, 313] width 71 height 13
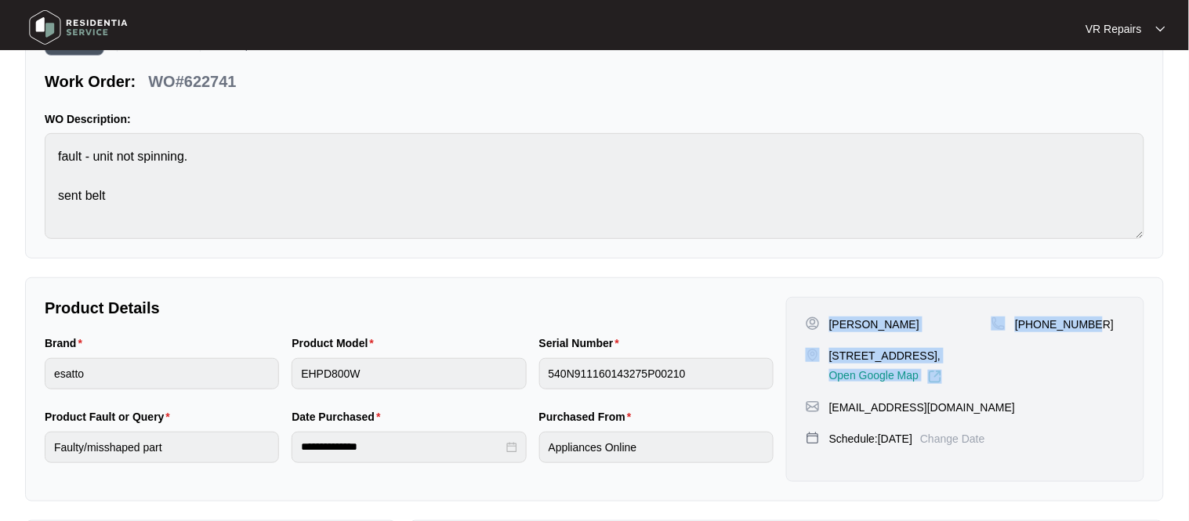
scroll to position [29, 0]
